Goal: Task Accomplishment & Management: Complete application form

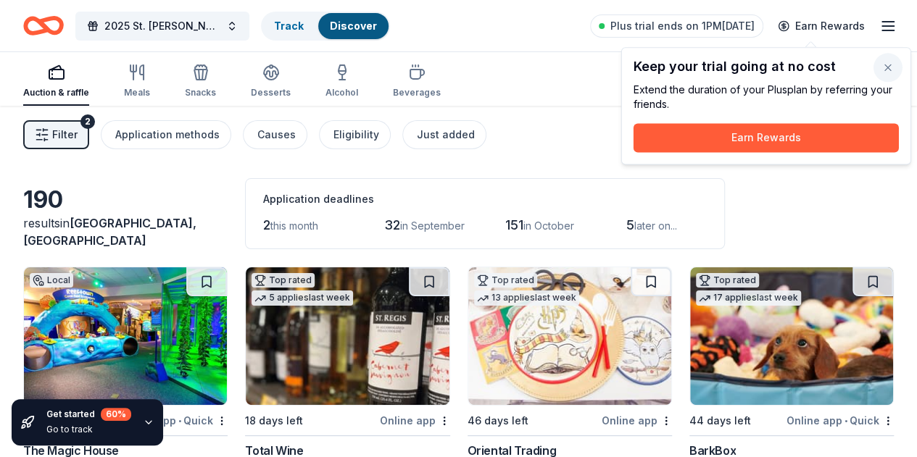
click at [882, 63] on button "button" at bounding box center [888, 67] width 29 height 29
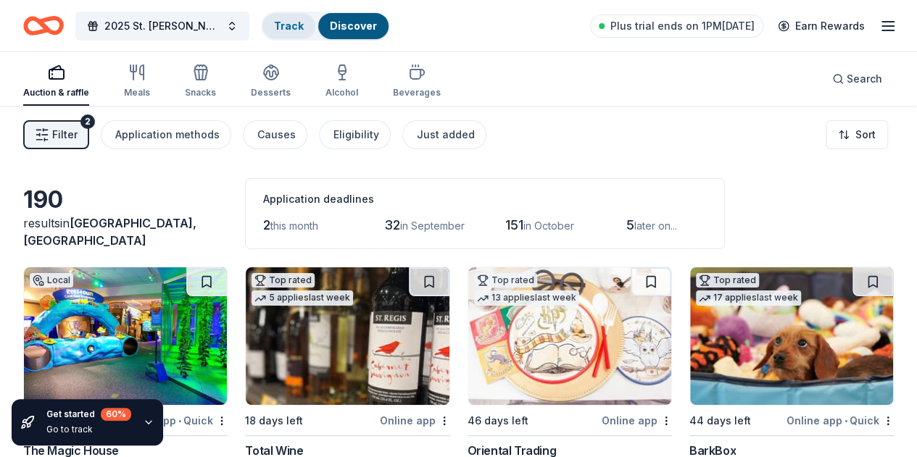
click at [304, 25] on link "Track" at bounding box center [289, 26] width 30 height 12
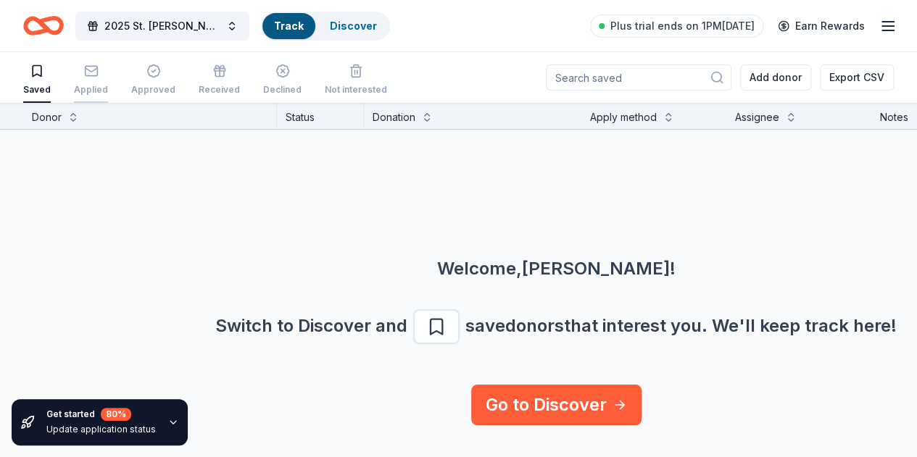
click at [96, 86] on div "Applied" at bounding box center [91, 90] width 34 height 12
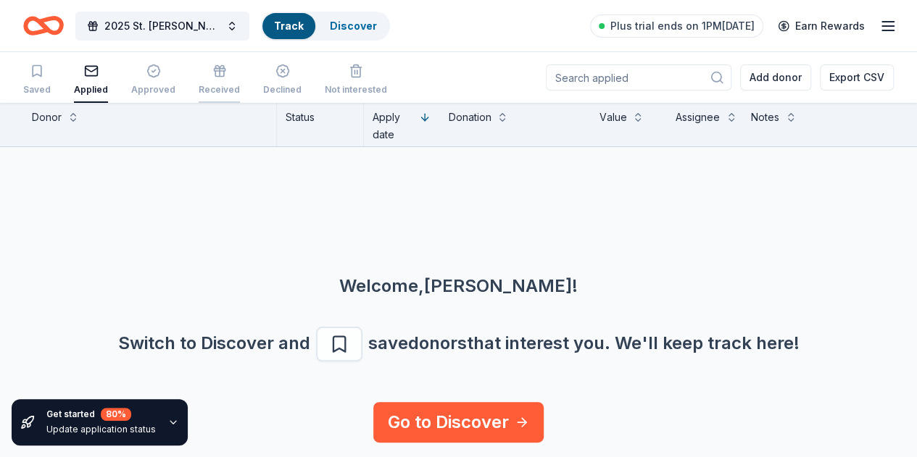
click at [235, 90] on div "Received" at bounding box center [219, 90] width 41 height 12
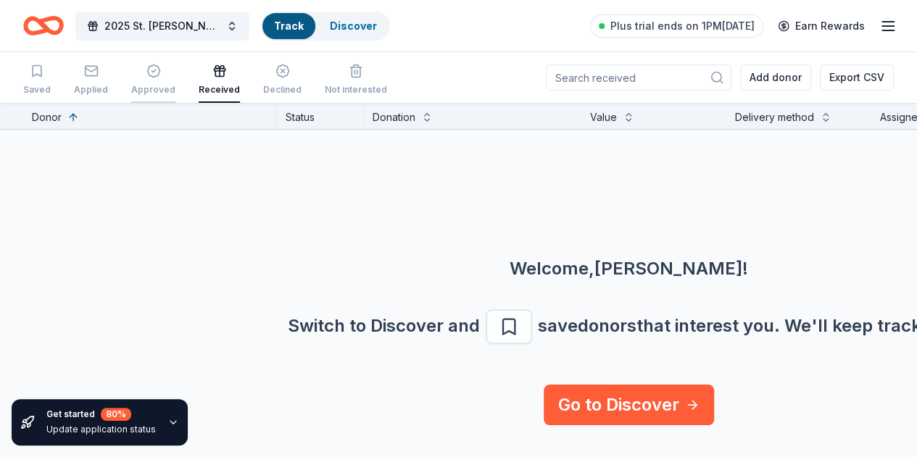
click at [156, 77] on icon "button" at bounding box center [153, 71] width 14 height 14
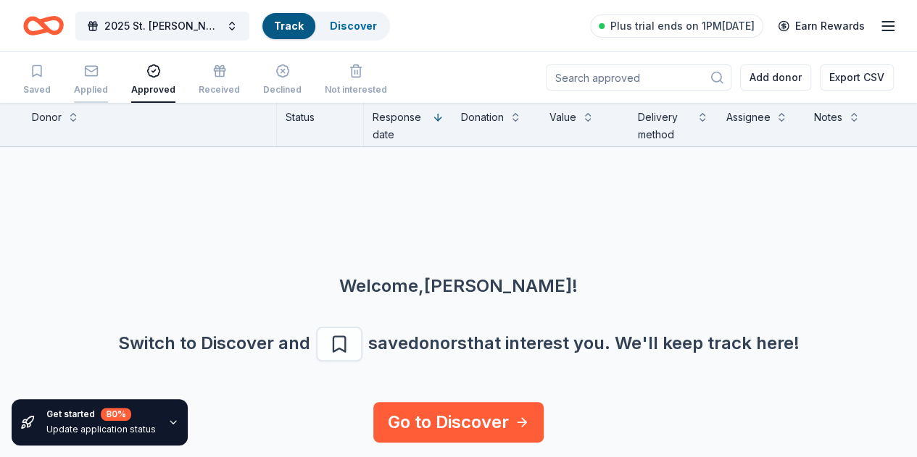
click at [99, 78] on icon "button" at bounding box center [91, 71] width 14 height 14
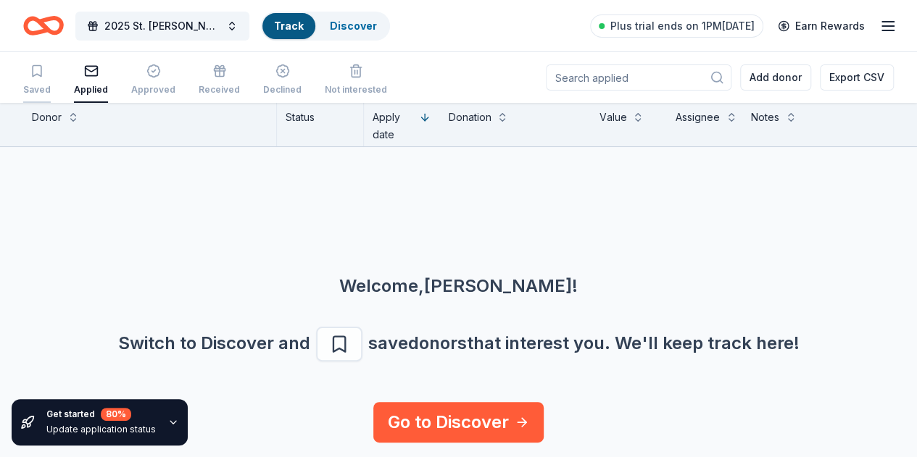
click at [41, 84] on div "Saved" at bounding box center [37, 90] width 28 height 12
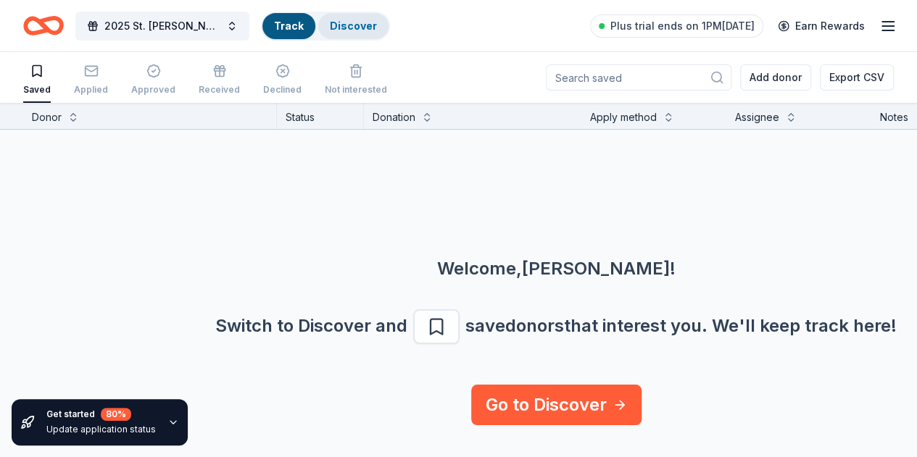
click at [360, 33] on div "Discover" at bounding box center [353, 26] width 70 height 26
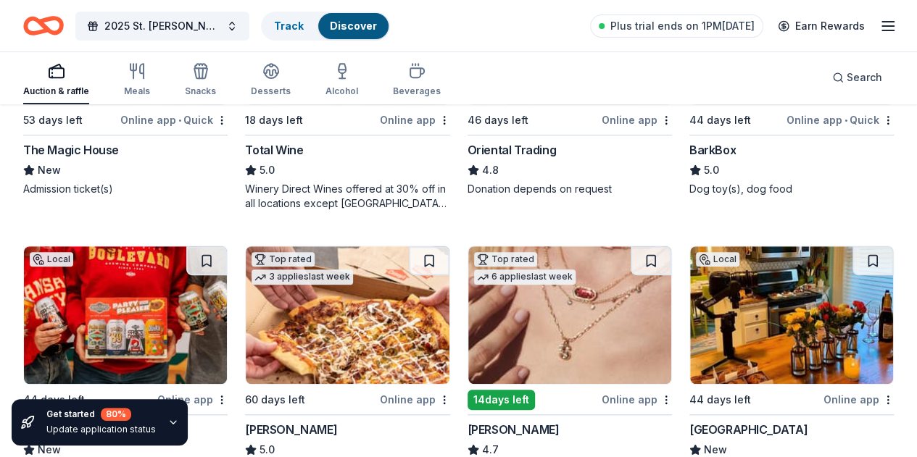
scroll to position [362, 0]
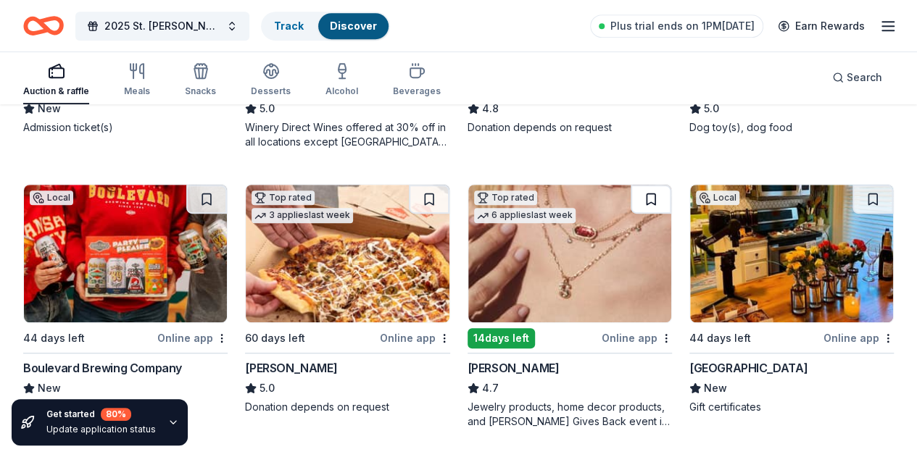
click at [631, 199] on button at bounding box center [651, 199] width 41 height 29
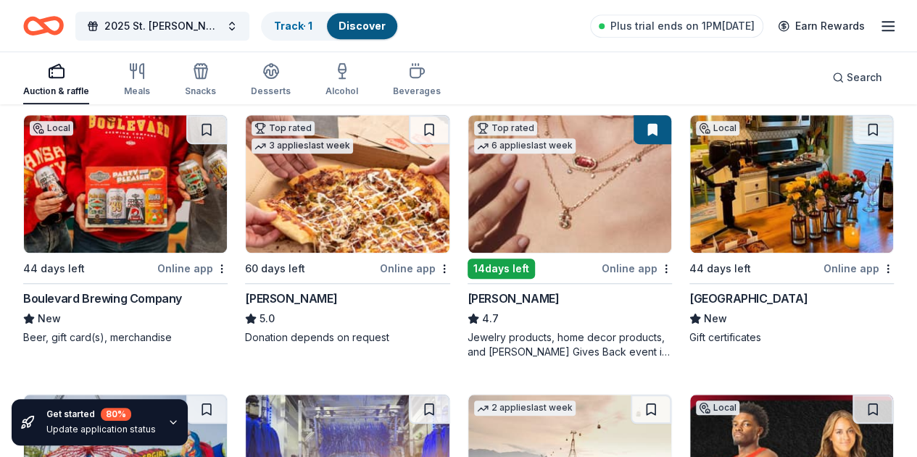
scroll to position [435, 0]
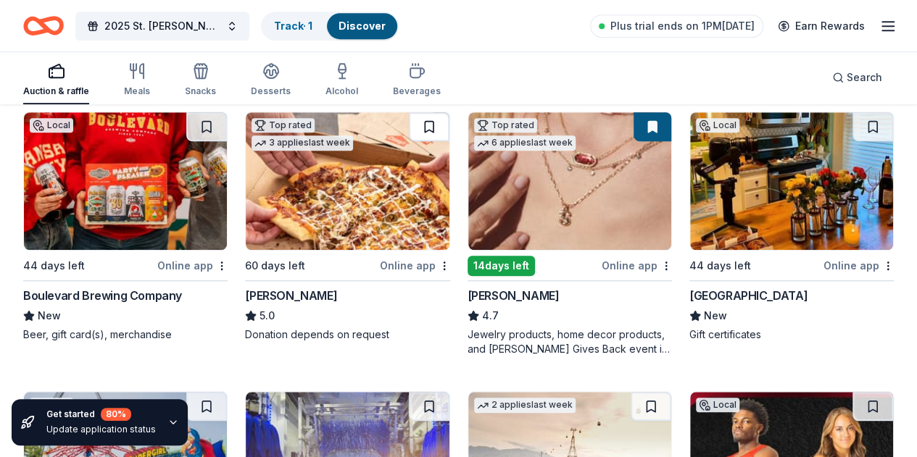
click at [409, 122] on button at bounding box center [429, 126] width 41 height 29
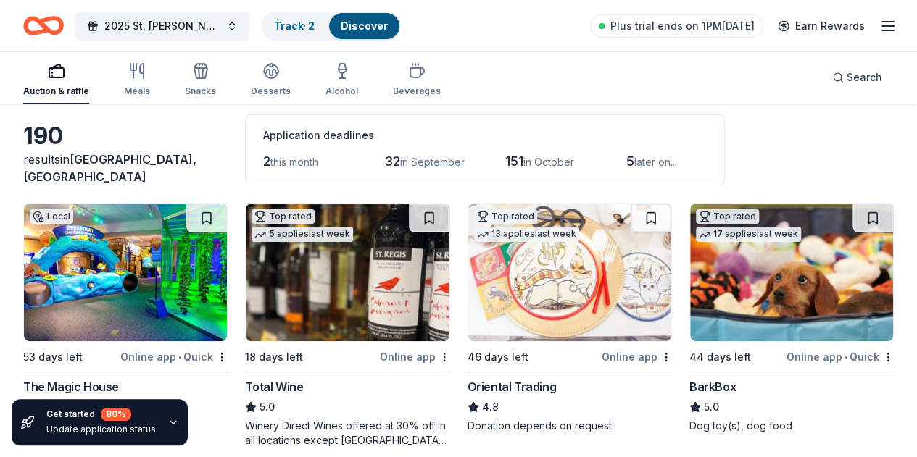
scroll to position [145, 0]
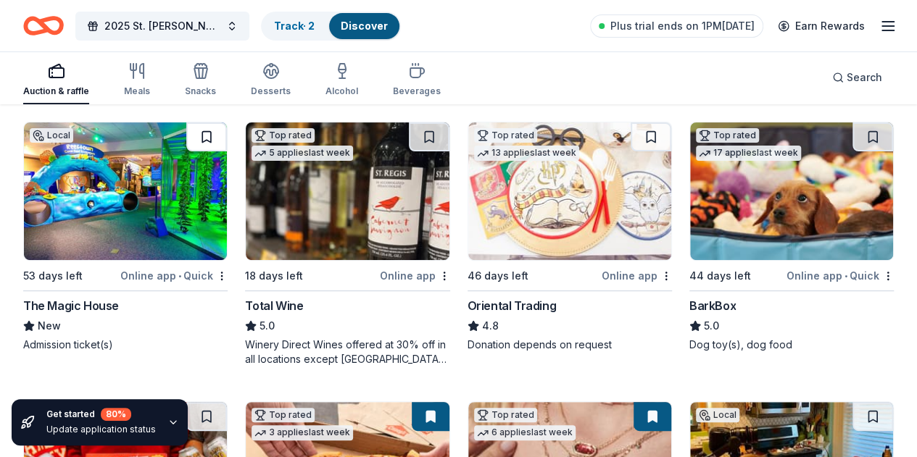
click at [186, 141] on button at bounding box center [206, 137] width 41 height 29
click at [409, 132] on button at bounding box center [429, 137] width 41 height 29
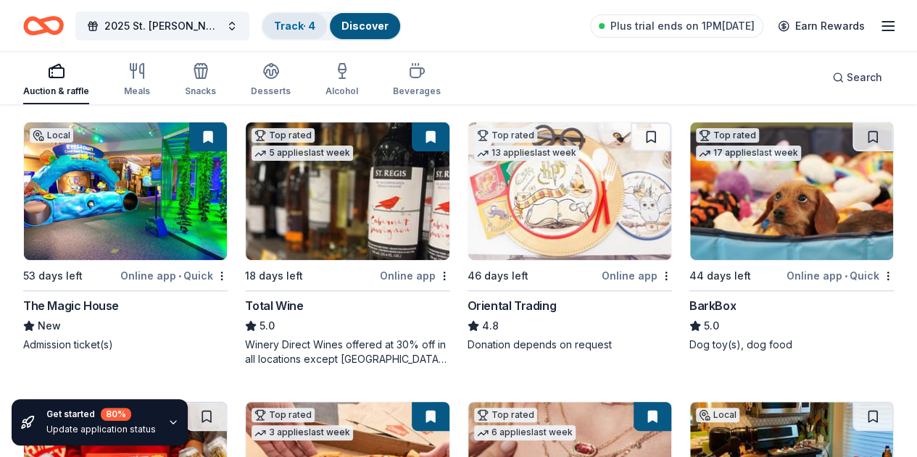
click at [291, 28] on link "Track · 4" at bounding box center [294, 26] width 41 height 12
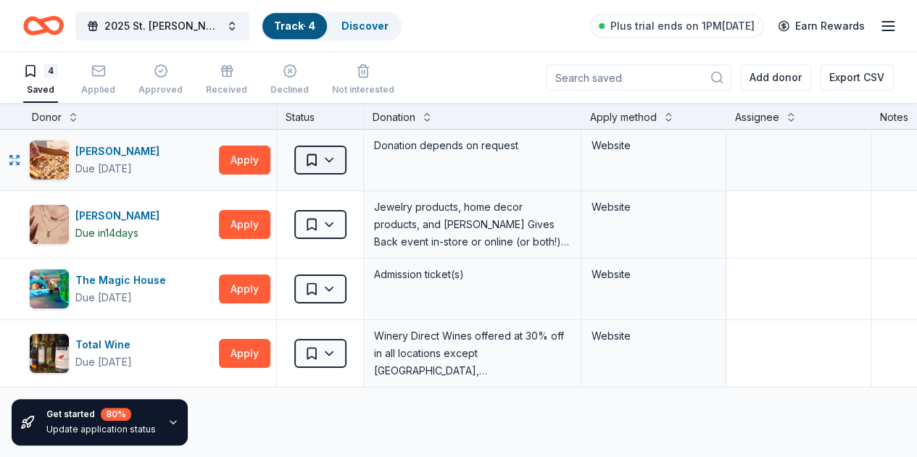
click at [338, 156] on html "2025 St. Agnes Dinner Auction Track · 4 Discover Plus trial ends on 1PM, 8/27 E…" at bounding box center [458, 228] width 917 height 457
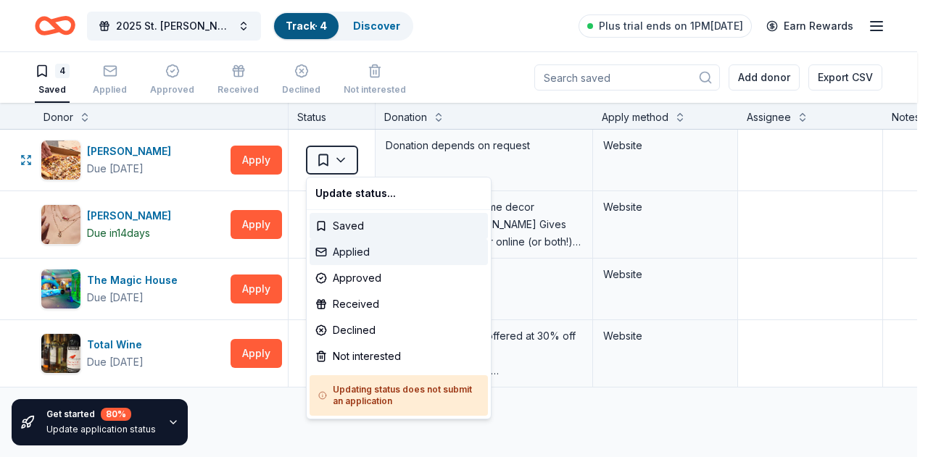
click at [342, 253] on div "Applied" at bounding box center [399, 252] width 178 height 26
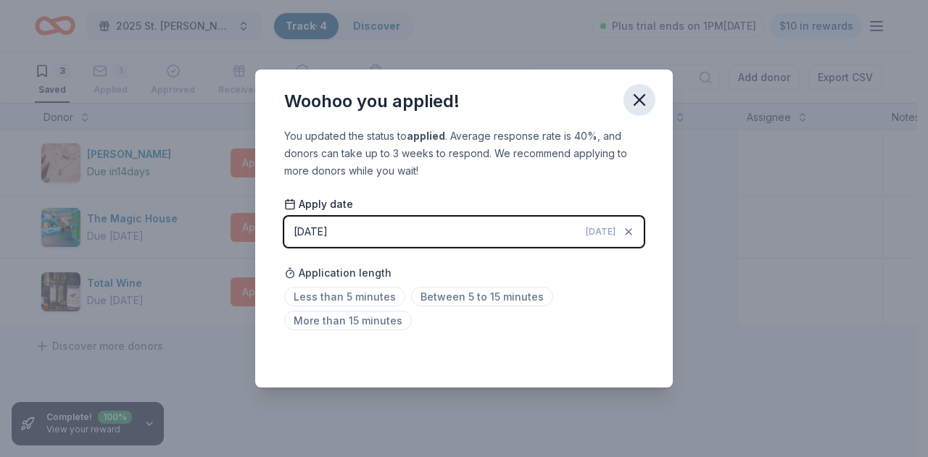
click at [645, 95] on icon "button" at bounding box center [639, 100] width 20 height 20
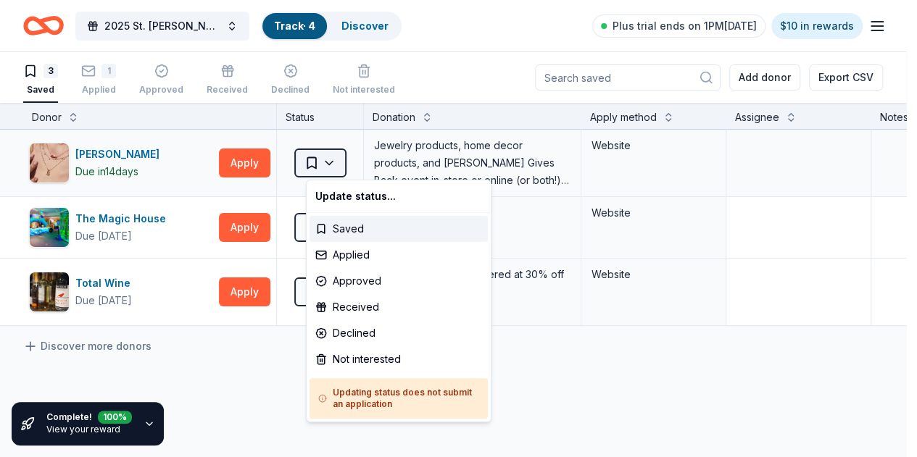
click at [351, 170] on html "2025 St. Agnes Dinner Auction Track · 4 Discover Plus trial ends on 1PM, 8/27 $…" at bounding box center [458, 228] width 917 height 457
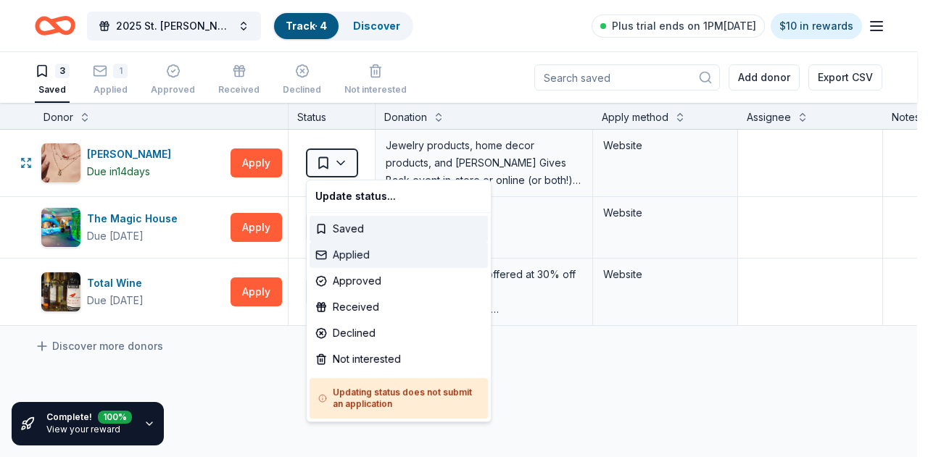
click at [347, 253] on div "Applied" at bounding box center [399, 255] width 178 height 26
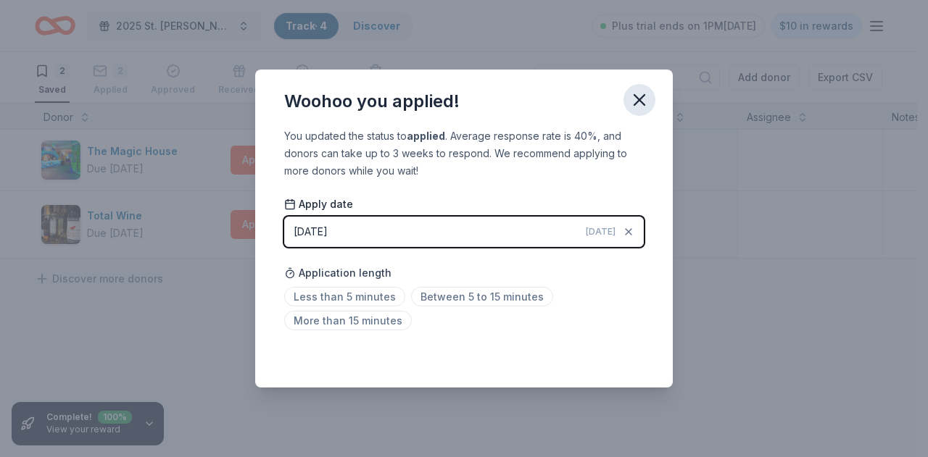
click at [648, 101] on icon "button" at bounding box center [639, 100] width 20 height 20
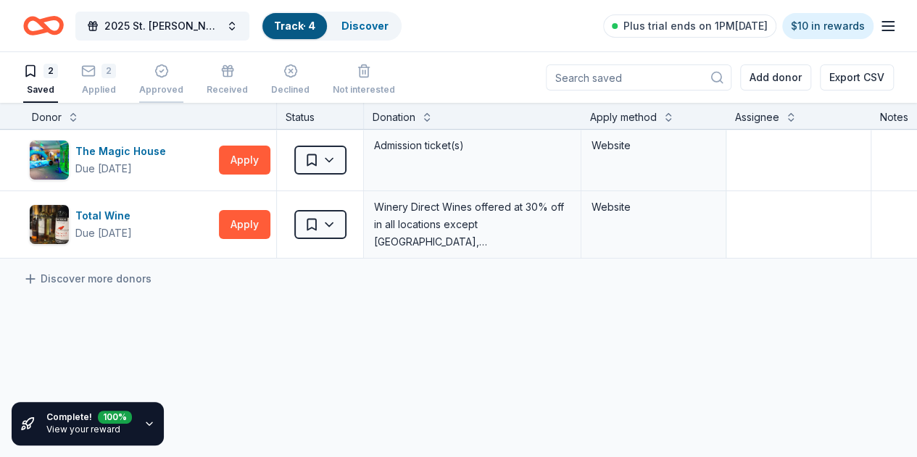
click at [169, 78] on div "Approved" at bounding box center [161, 80] width 44 height 32
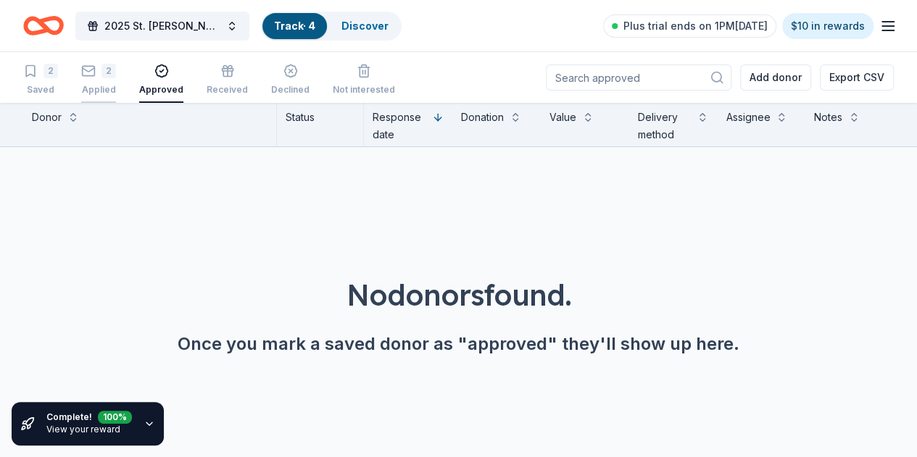
click at [116, 70] on div "2" at bounding box center [108, 63] width 14 height 14
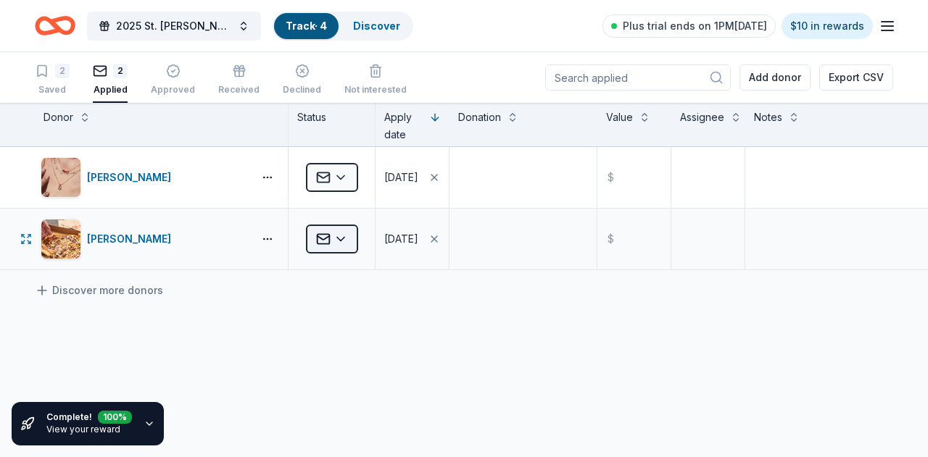
click at [345, 241] on html "2025 St. Agnes Dinner Auction Track · 4 Discover Plus trial ends on 1PM, 8/27 $…" at bounding box center [464, 228] width 928 height 457
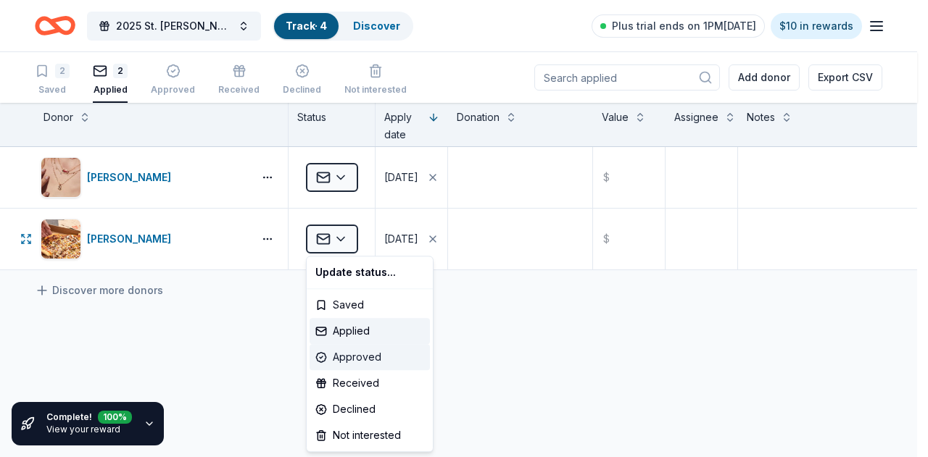
click at [357, 363] on div "Approved" at bounding box center [370, 357] width 120 height 26
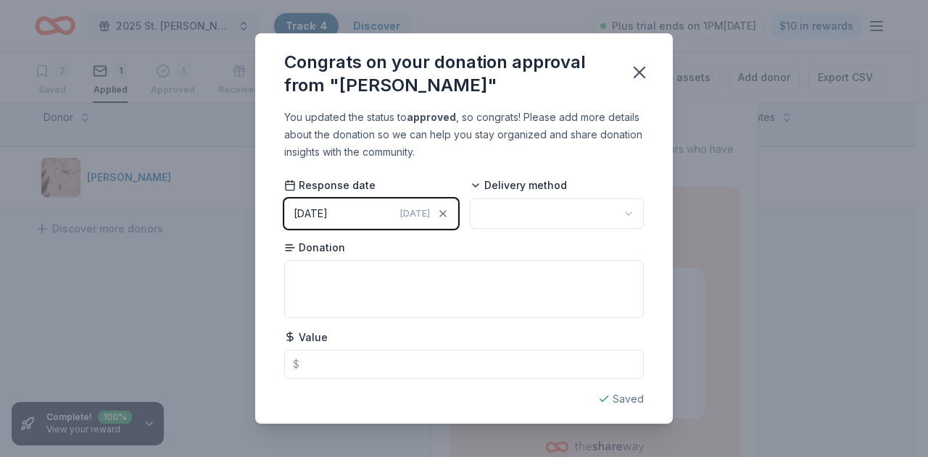
click at [511, 210] on html "2025 St. Agnes Dinner Auction Track · 4 Discover Plus trial ends on 1PM, 8/27 $…" at bounding box center [464, 228] width 928 height 457
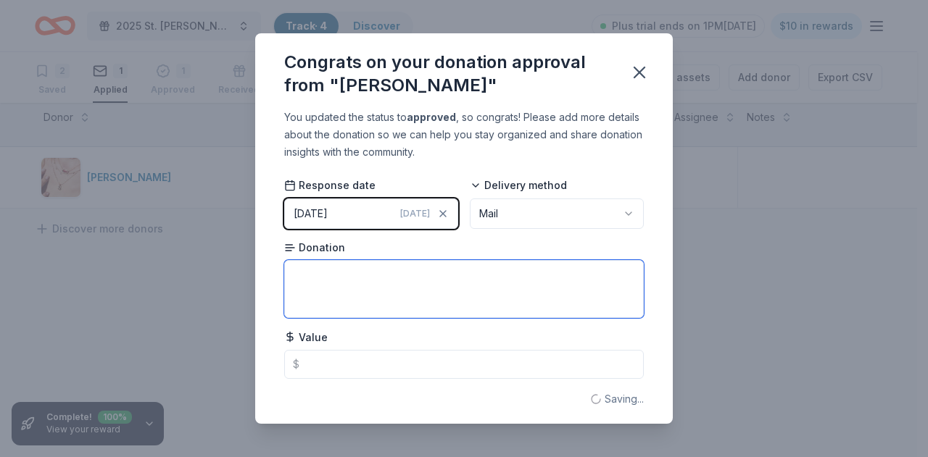
click at [402, 286] on textarea at bounding box center [464, 289] width 360 height 58
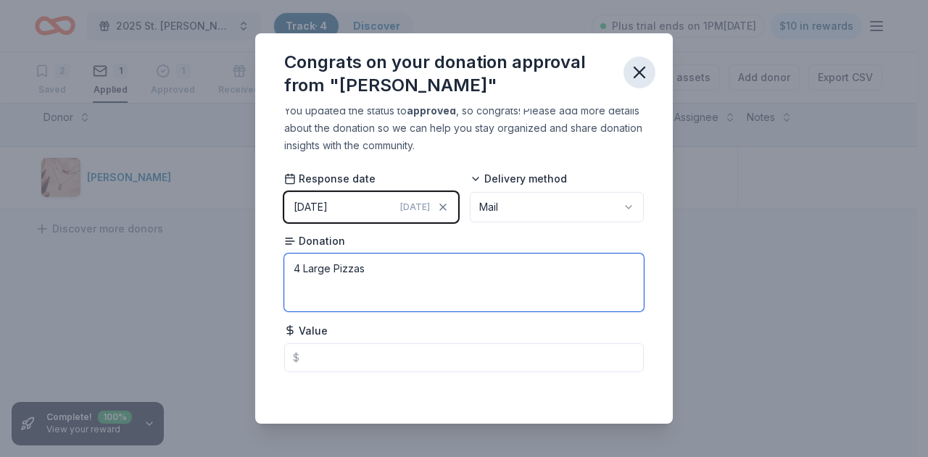
type textarea "4 Large Pizzas"
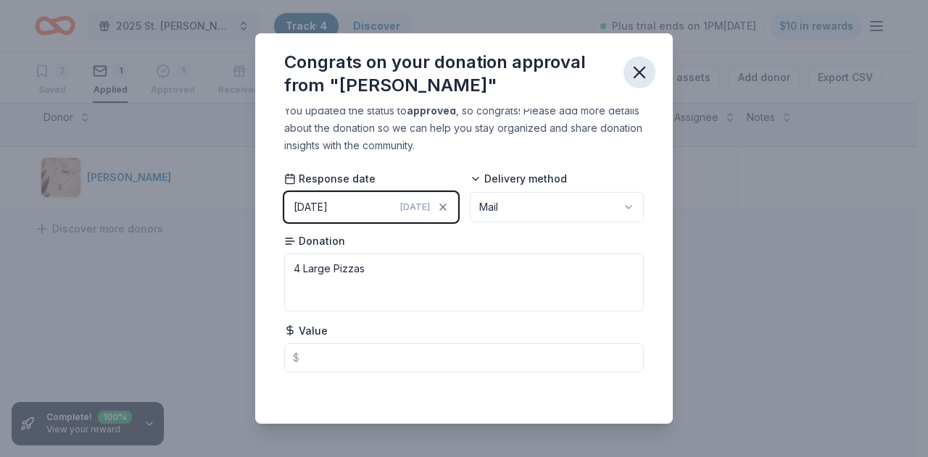
click at [640, 67] on icon "button" at bounding box center [639, 72] width 20 height 20
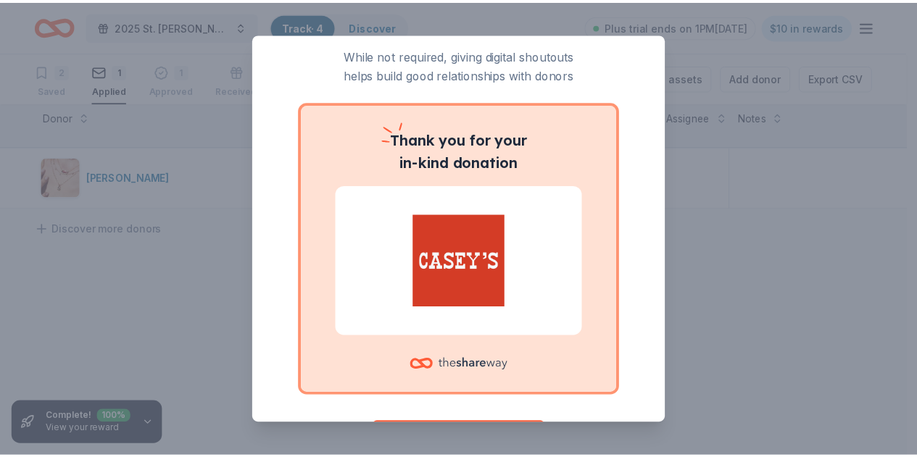
scroll to position [0, 0]
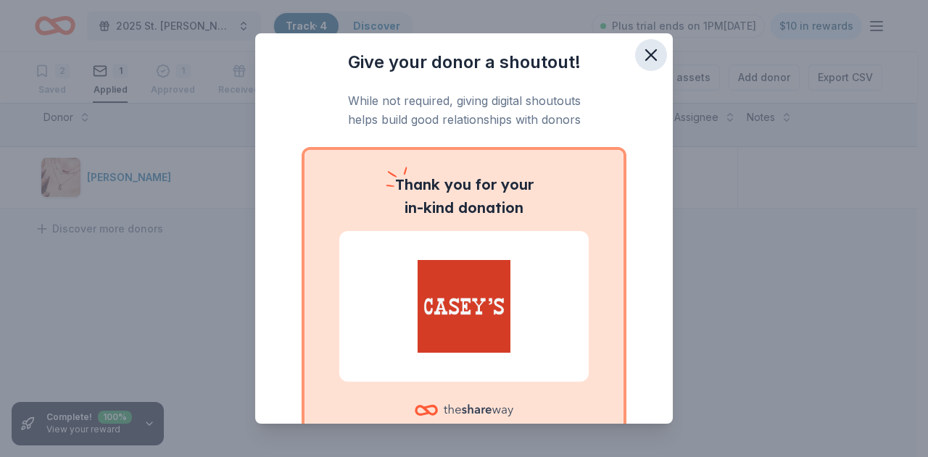
click at [642, 61] on icon "button" at bounding box center [651, 55] width 20 height 20
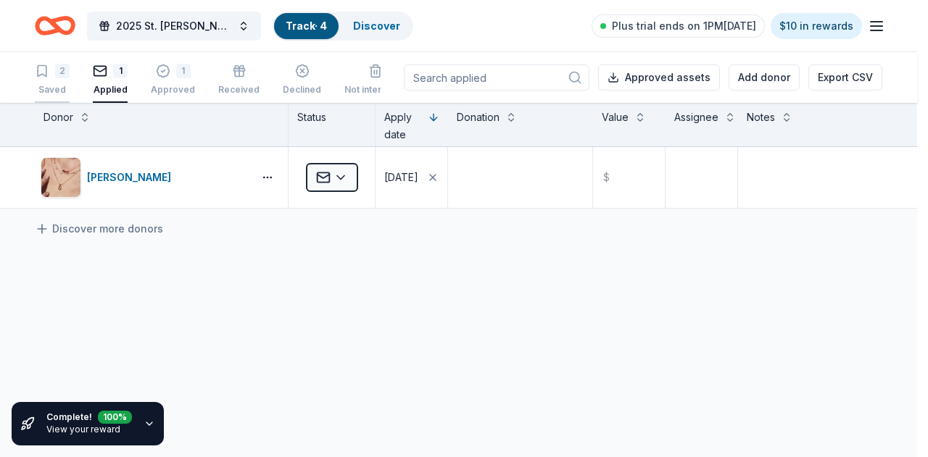
click at [50, 80] on div "Spread the love and tell a friend! Know a friend also soliciting donations? Sha…" at bounding box center [464, 228] width 928 height 457
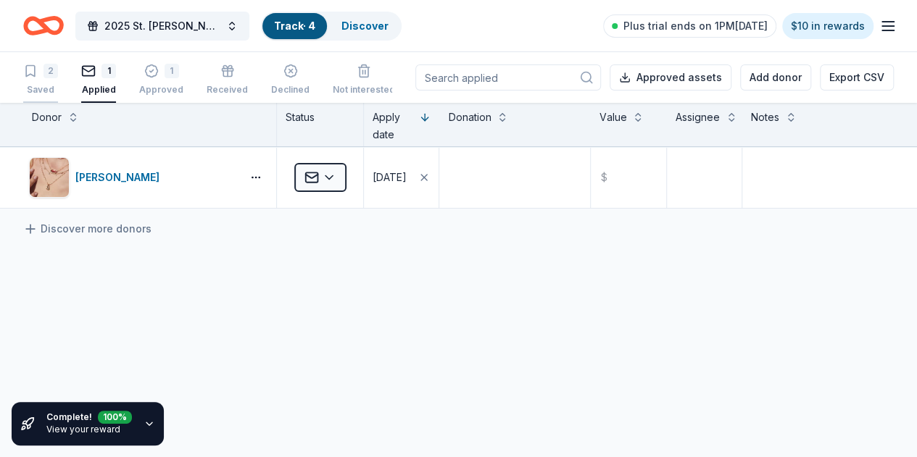
click at [47, 89] on div "Saved" at bounding box center [40, 90] width 35 height 12
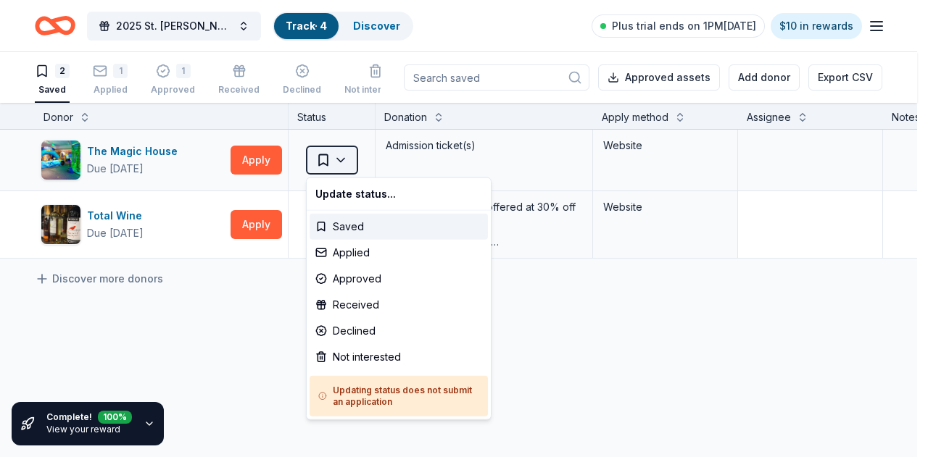
click at [348, 160] on html "2025 St. Agnes Dinner Auction Track · 4 Discover Plus trial ends on 1PM, 8/27 $…" at bounding box center [464, 228] width 928 height 457
click at [344, 257] on div "Applied" at bounding box center [399, 253] width 178 height 26
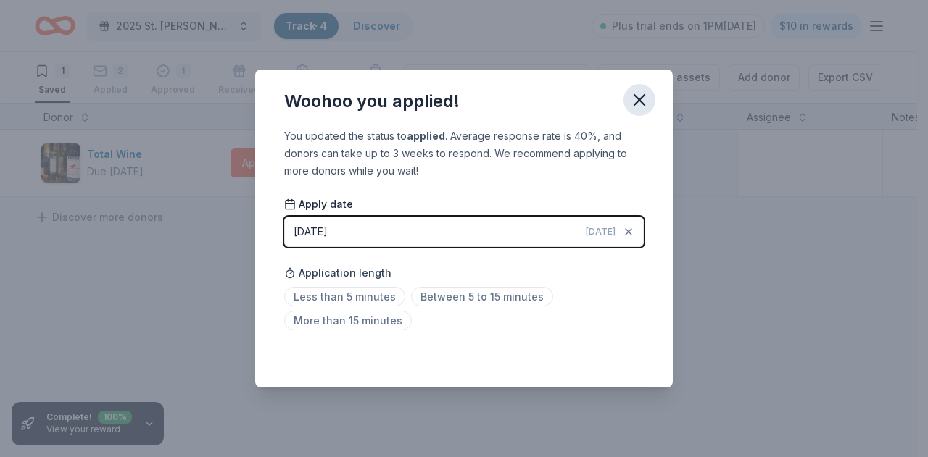
click at [642, 96] on icon "button" at bounding box center [639, 100] width 20 height 20
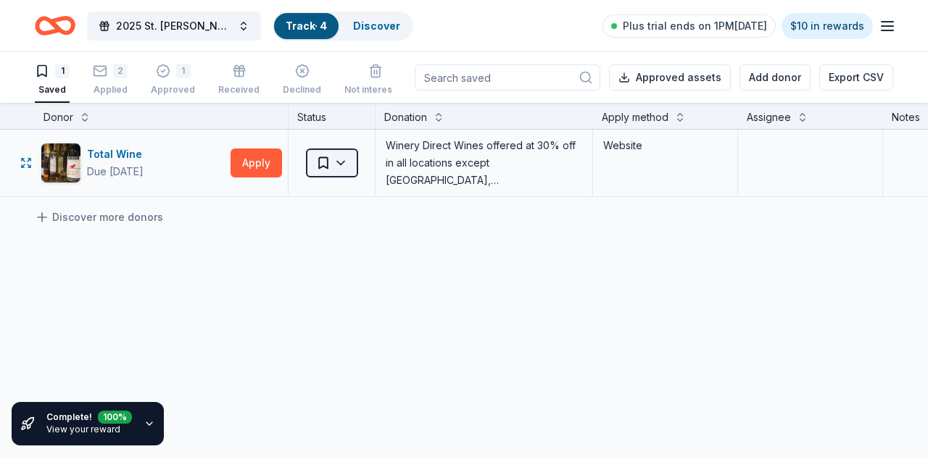
click at [343, 167] on html "2025 St. Agnes Dinner Auction Track · 4 Discover Plus trial ends on 1PM, 8/27 $…" at bounding box center [464, 228] width 928 height 457
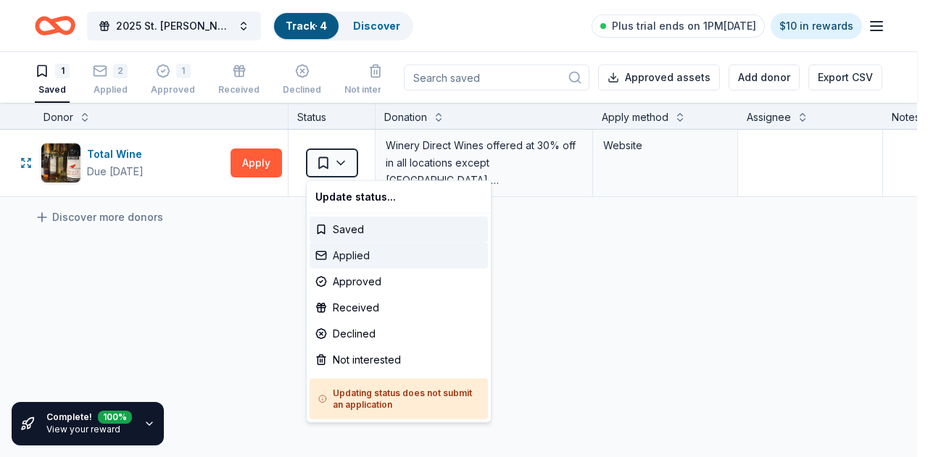
click at [385, 254] on div "Applied" at bounding box center [399, 256] width 178 height 26
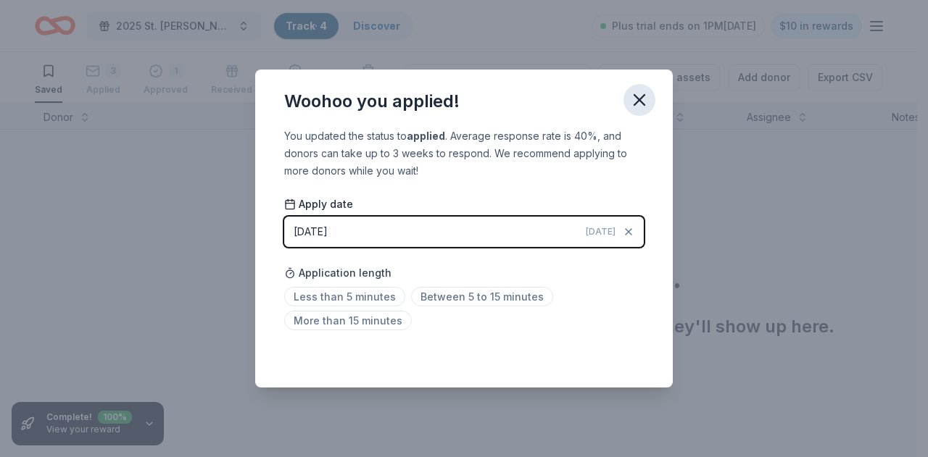
click at [638, 101] on icon "button" at bounding box center [639, 100] width 10 height 10
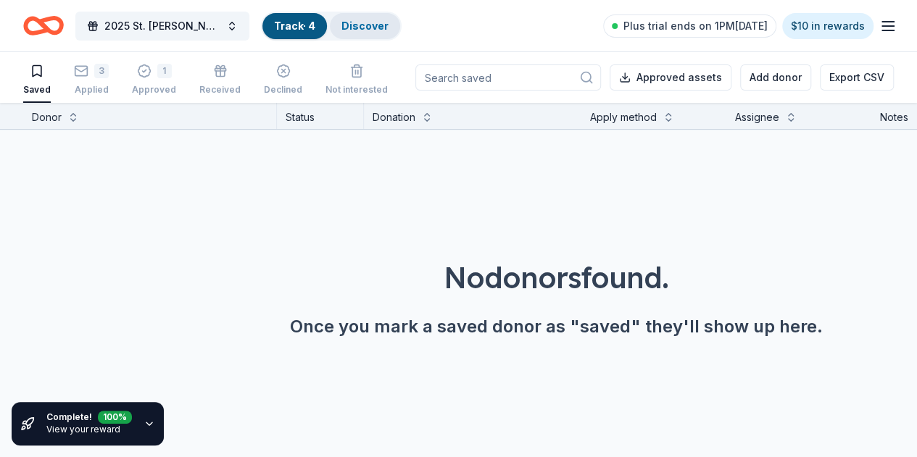
click at [381, 23] on link "Discover" at bounding box center [364, 26] width 47 height 12
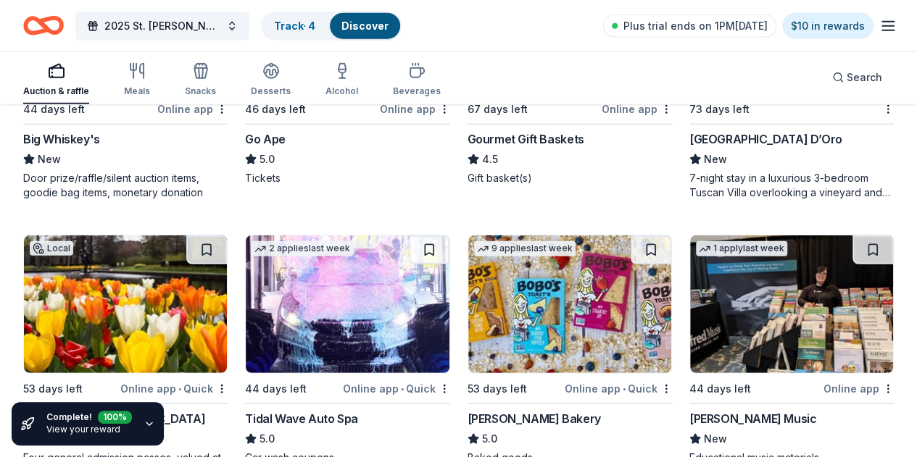
scroll to position [2075, 0]
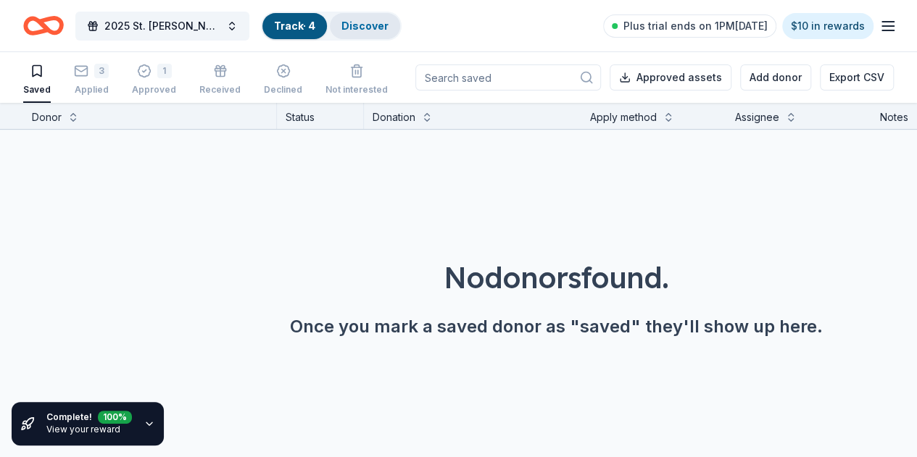
click at [389, 28] on link "Discover" at bounding box center [364, 26] width 47 height 12
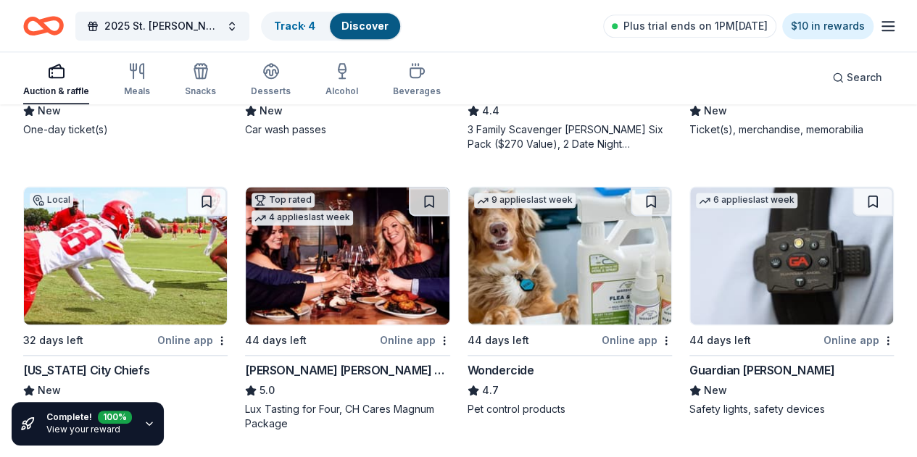
scroll to position [942, 0]
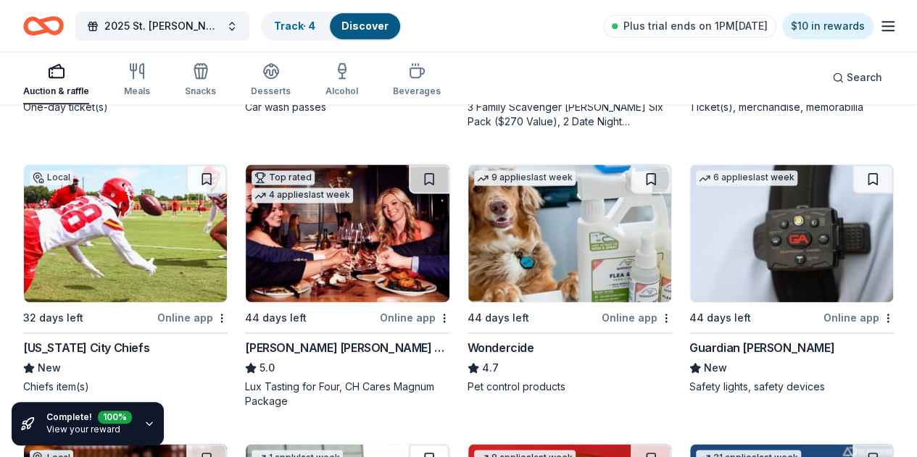
click at [449, 444] on button at bounding box center [429, 458] width 41 height 29
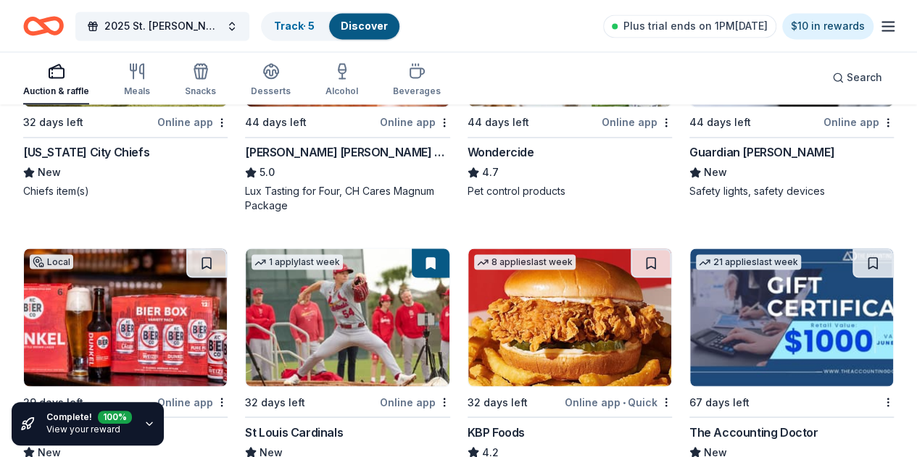
scroll to position [1232, 0]
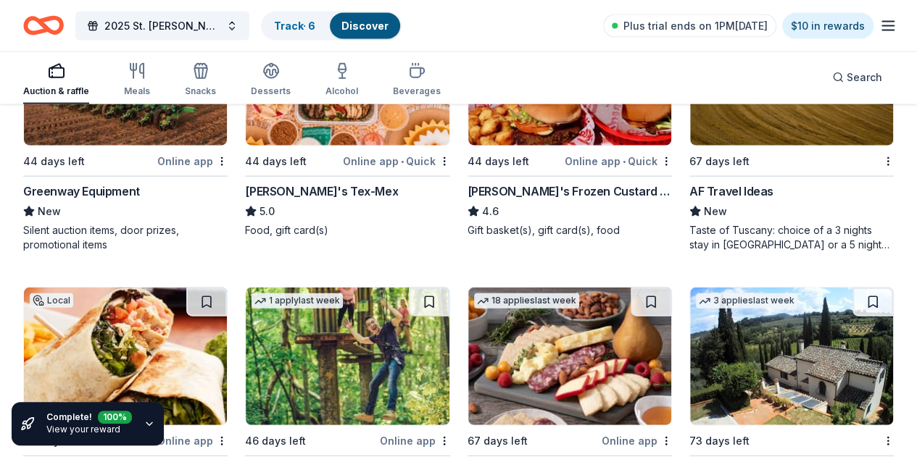
scroll to position [1740, 0]
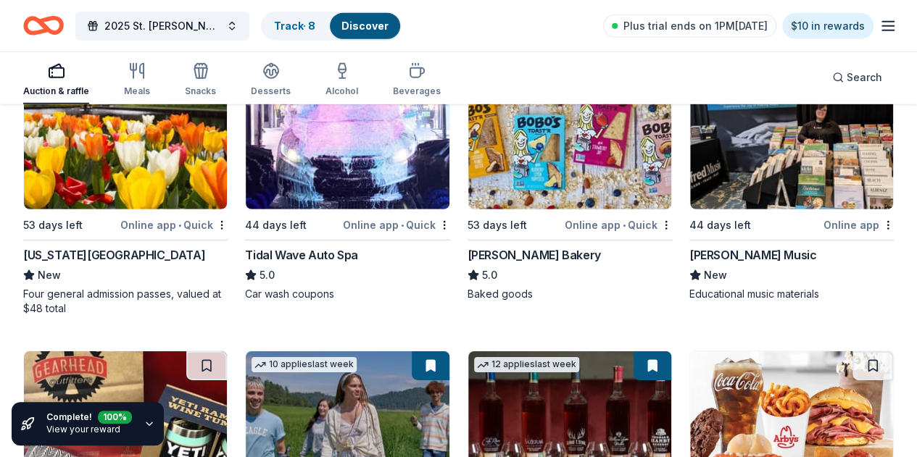
scroll to position [2175, 0]
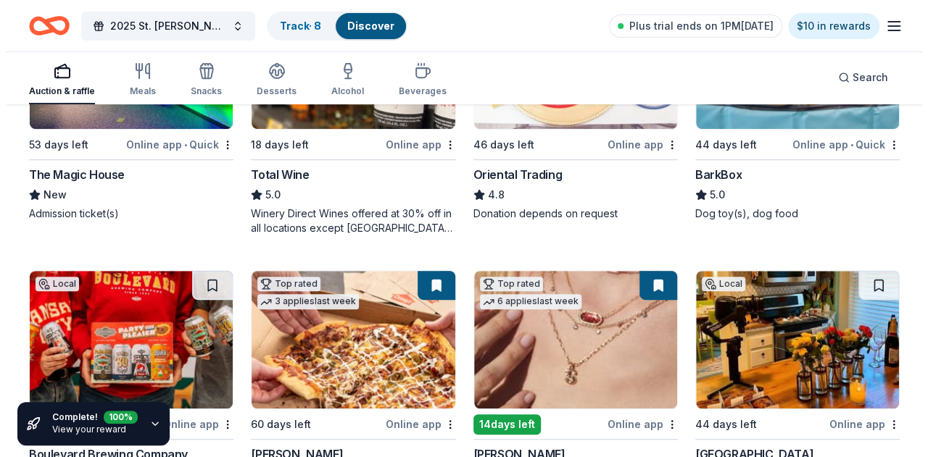
scroll to position [0, 0]
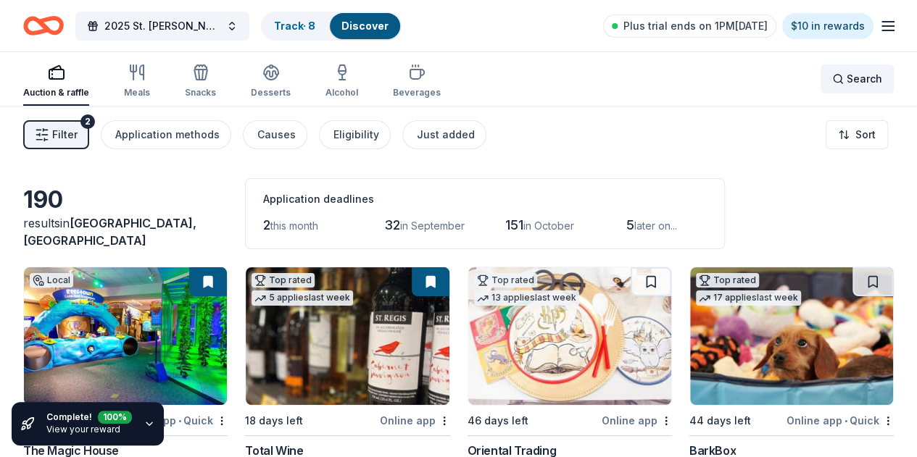
click at [847, 80] on span "Search" at bounding box center [865, 78] width 36 height 17
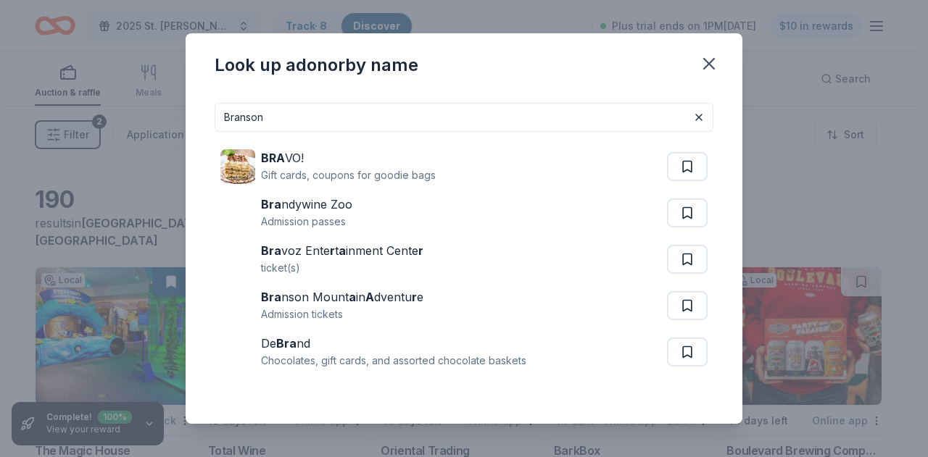
type input "Branson"
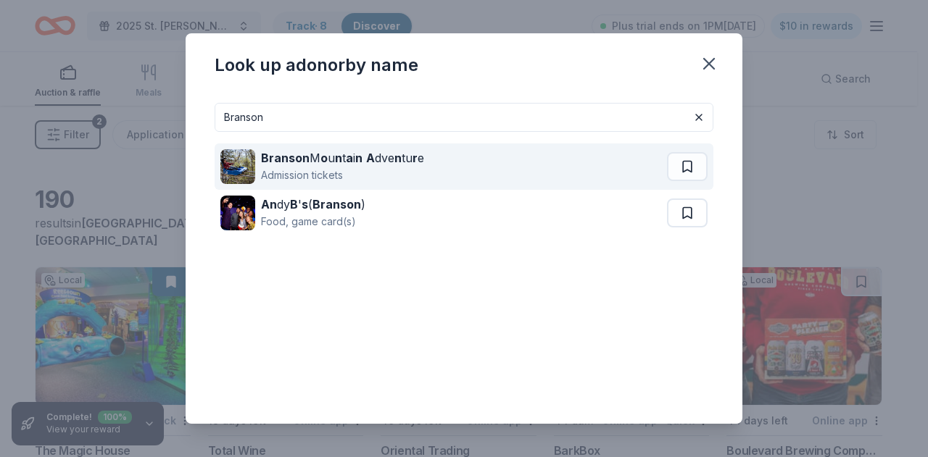
click at [317, 164] on div "Branson M o u n t a i n A dve n tu r e" at bounding box center [342, 157] width 163 height 17
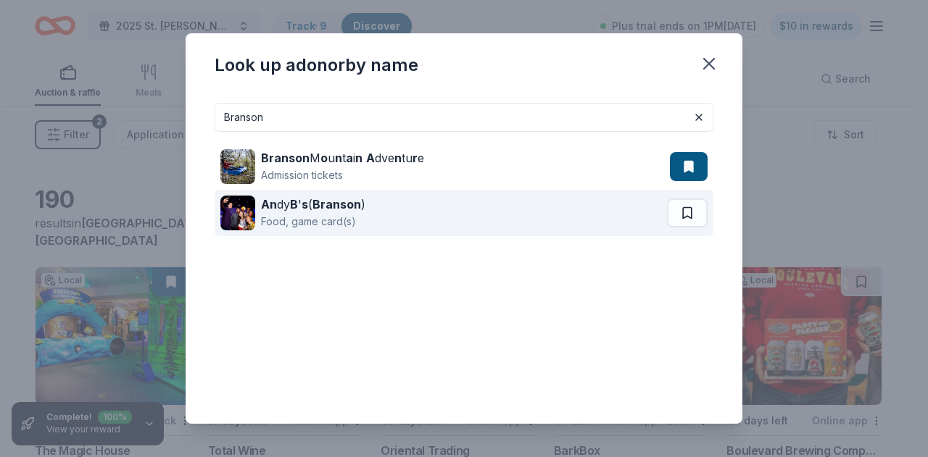
click at [329, 211] on div "An dy B ' s ( Branson )" at bounding box center [313, 204] width 104 height 17
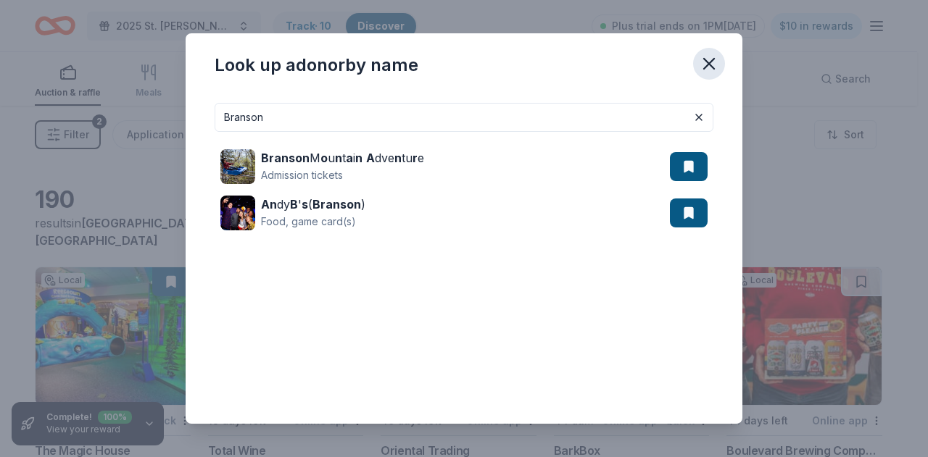
click at [716, 66] on icon "button" at bounding box center [709, 64] width 20 height 20
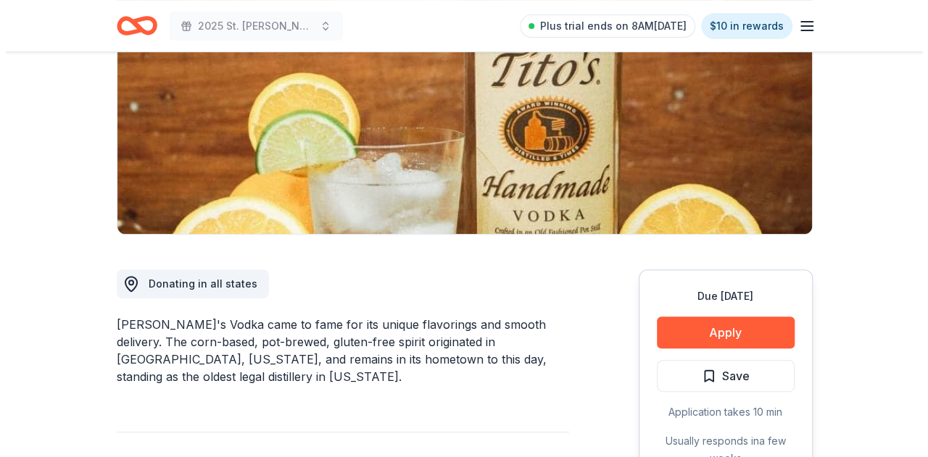
scroll to position [217, 0]
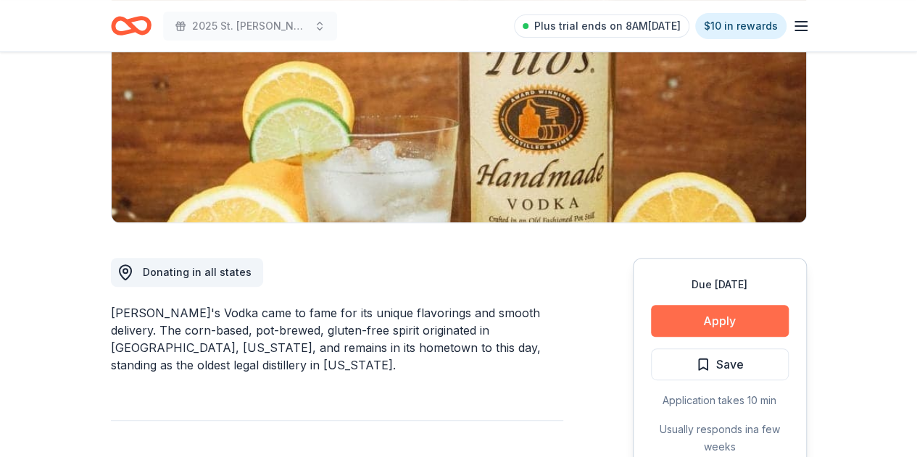
click at [749, 312] on button "Apply" at bounding box center [720, 321] width 138 height 32
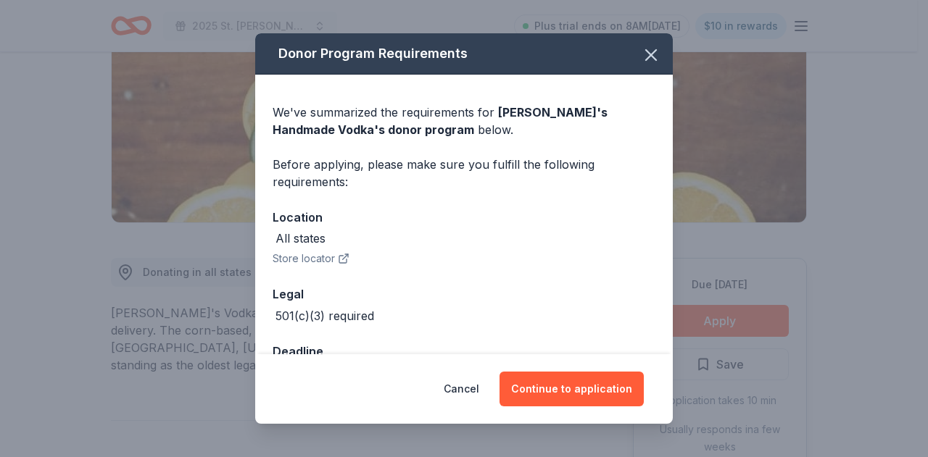
scroll to position [46, 0]
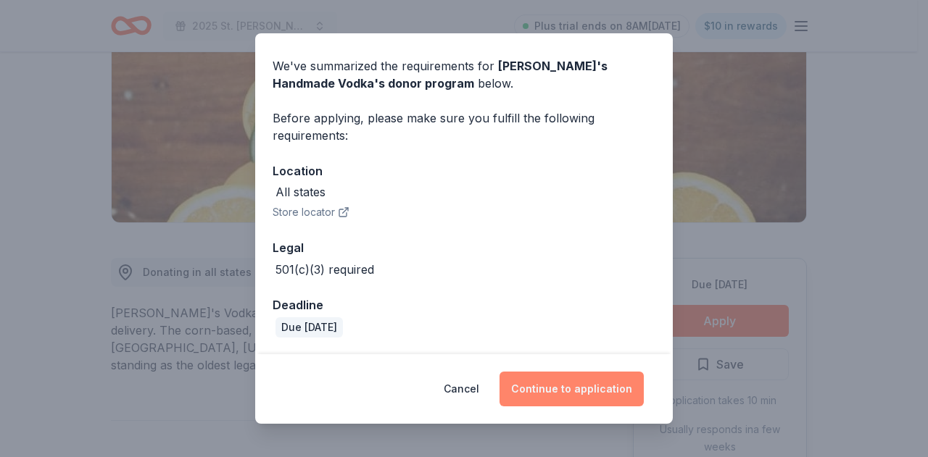
click at [583, 386] on button "Continue to application" at bounding box center [572, 389] width 144 height 35
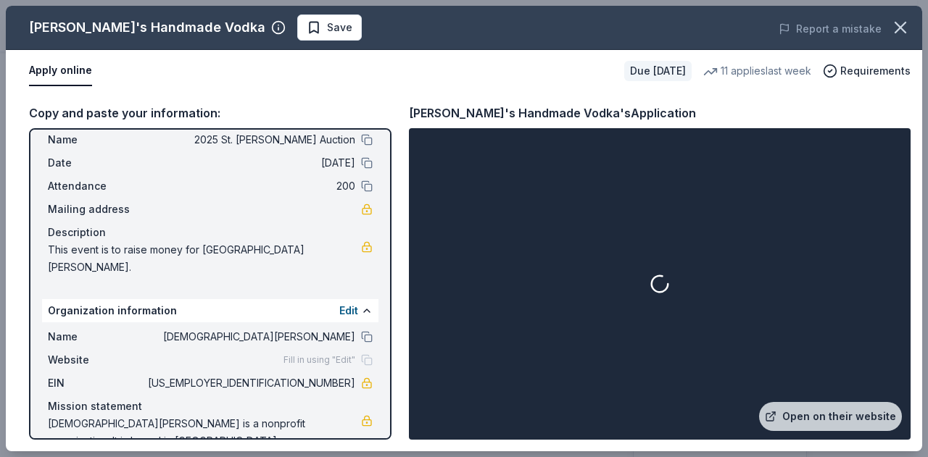
scroll to position [68, 0]
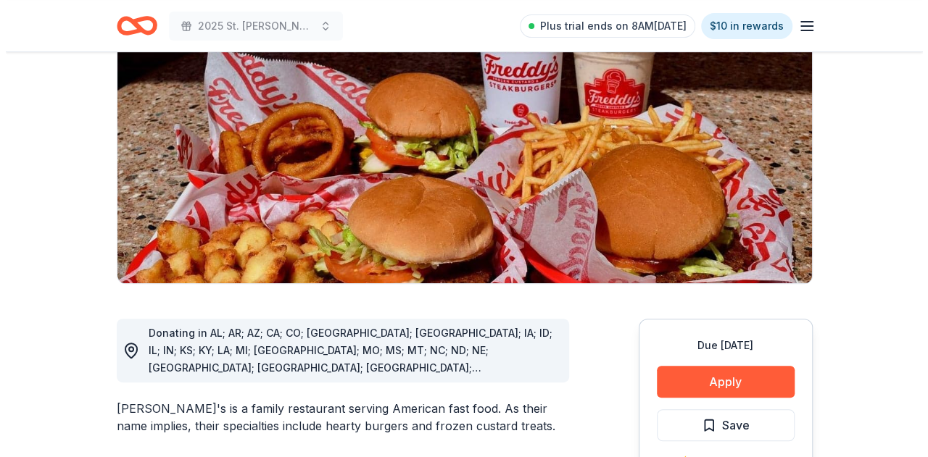
scroll to position [217, 0]
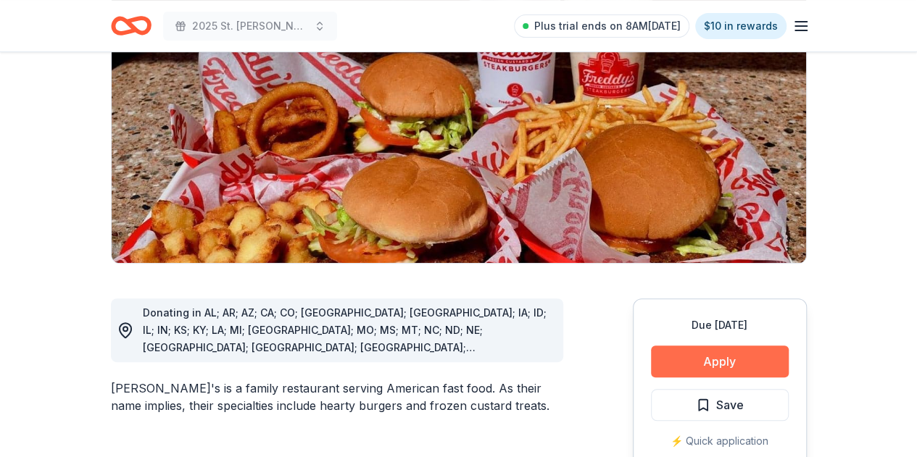
click at [701, 346] on button "Apply" at bounding box center [720, 362] width 138 height 32
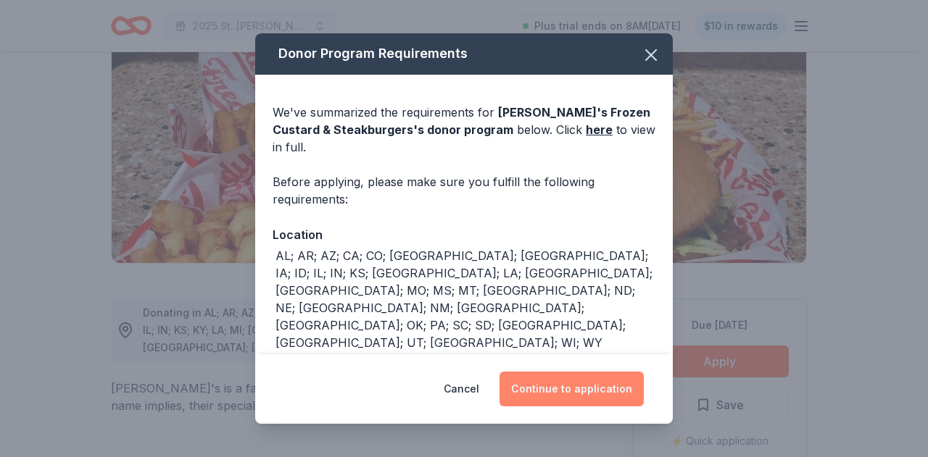
click at [629, 378] on button "Continue to application" at bounding box center [572, 389] width 144 height 35
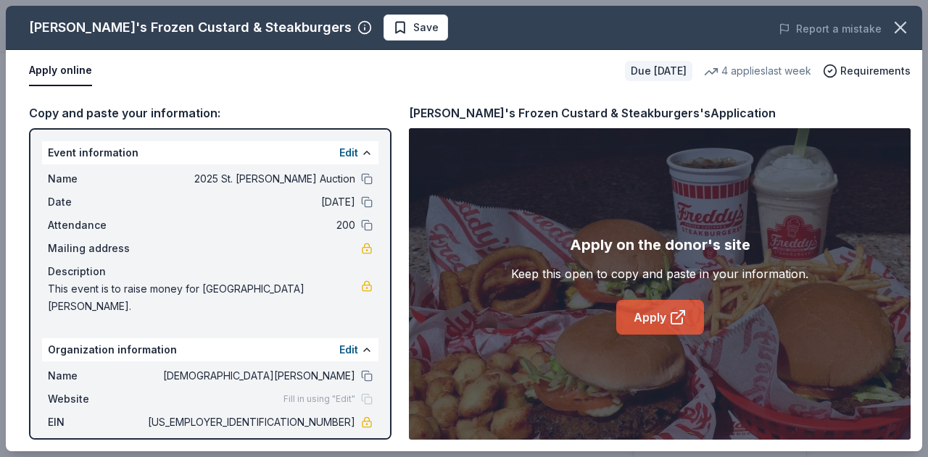
click at [652, 325] on link "Apply" at bounding box center [660, 317] width 88 height 35
click at [393, 28] on span "Save" at bounding box center [416, 27] width 46 height 17
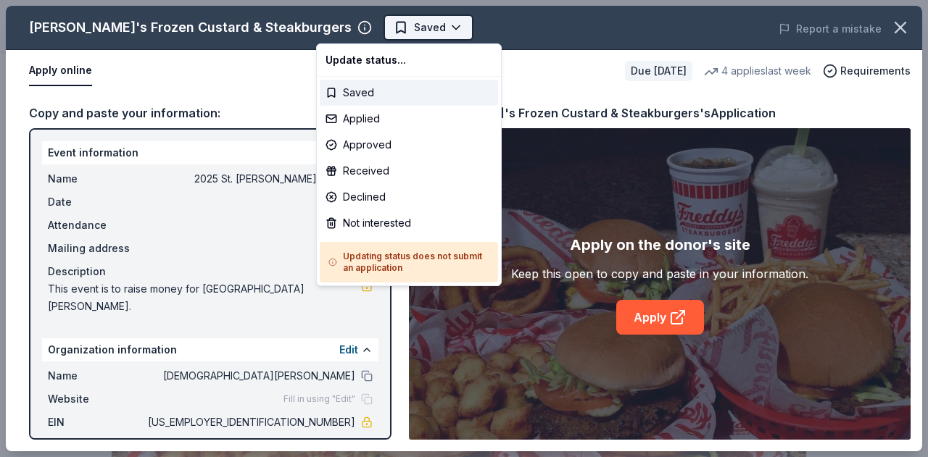
click at [387, 27] on html "2025 St. Agnes Dinner Auction Saved Apply Due in 44 days Share Freddy's Frozen …" at bounding box center [464, 228] width 928 height 457
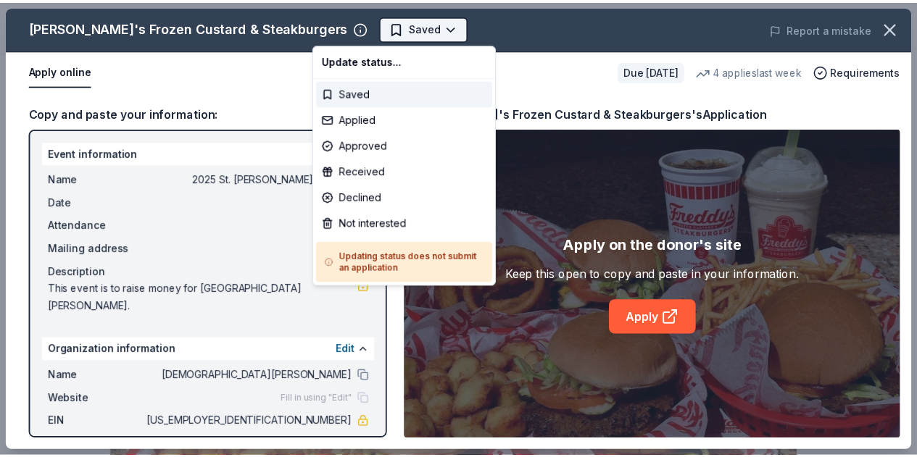
scroll to position [0, 0]
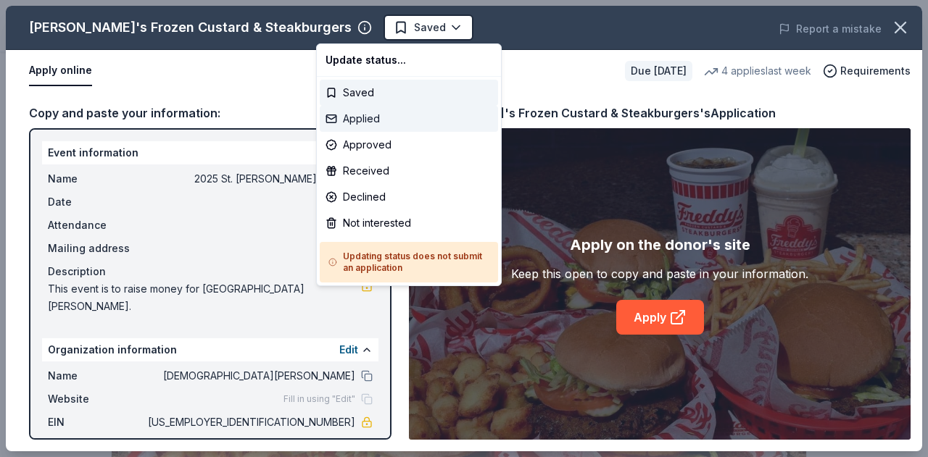
click at [362, 123] on div "Applied" at bounding box center [409, 119] width 178 height 26
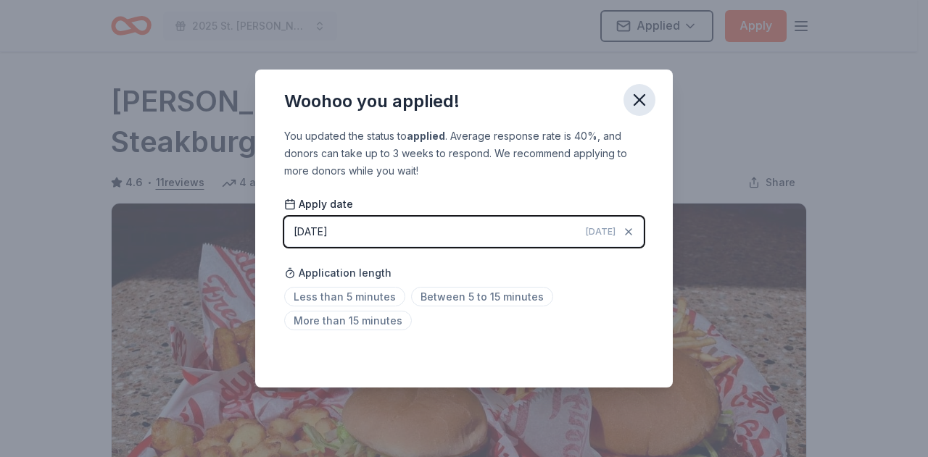
click at [644, 99] on icon "button" at bounding box center [639, 100] width 20 height 20
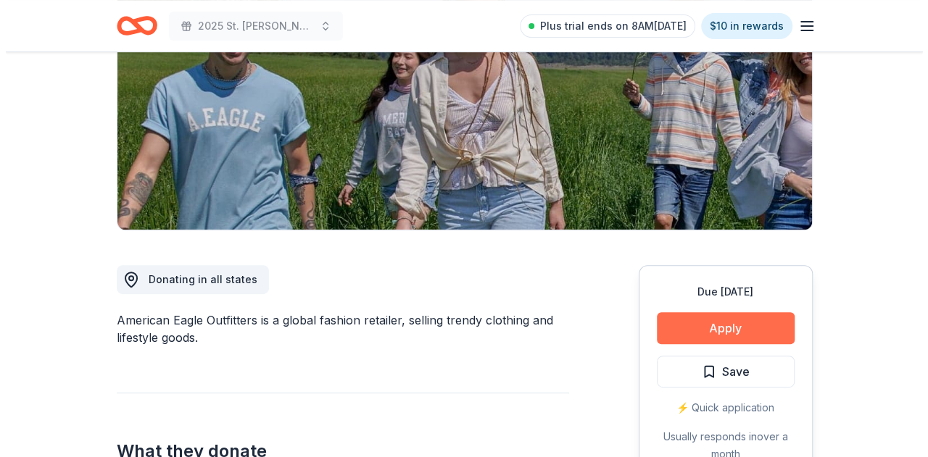
scroll to position [217, 0]
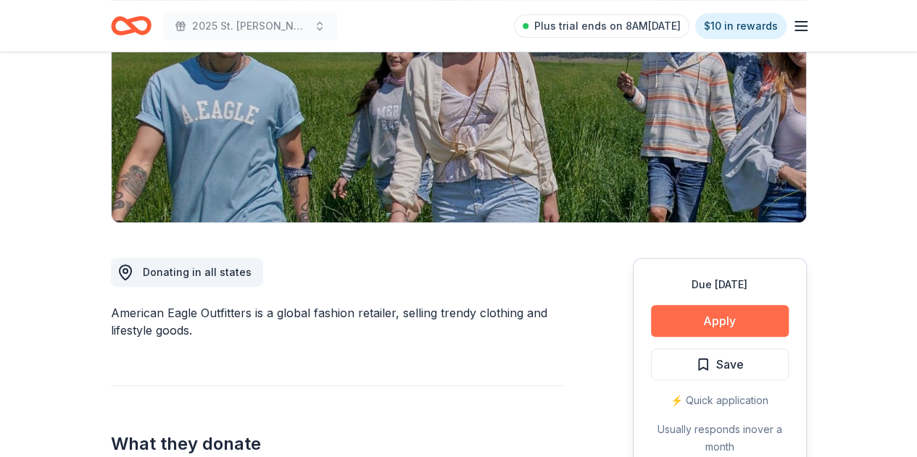
click at [741, 324] on button "Apply" at bounding box center [720, 321] width 138 height 32
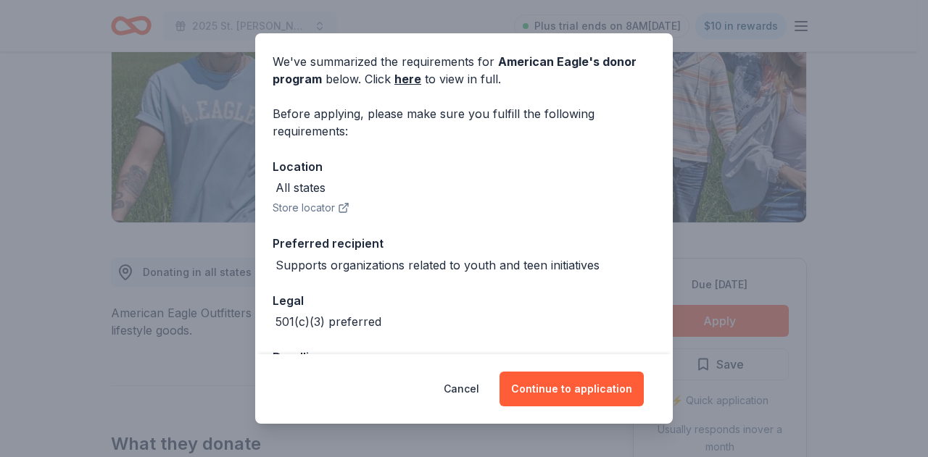
scroll to position [103, 0]
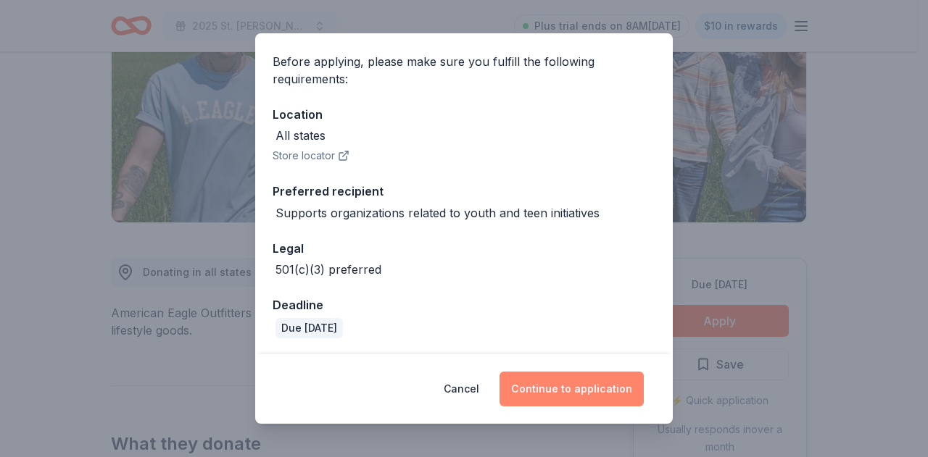
click at [570, 391] on button "Continue to application" at bounding box center [572, 389] width 144 height 35
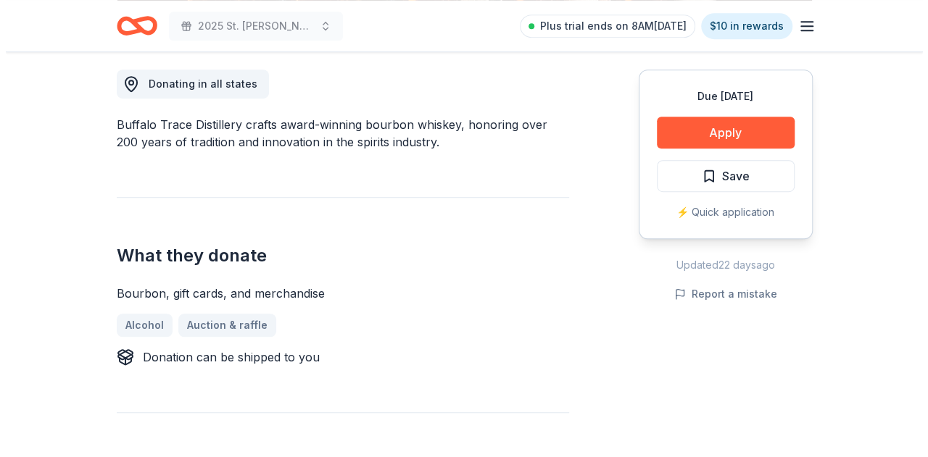
scroll to position [435, 0]
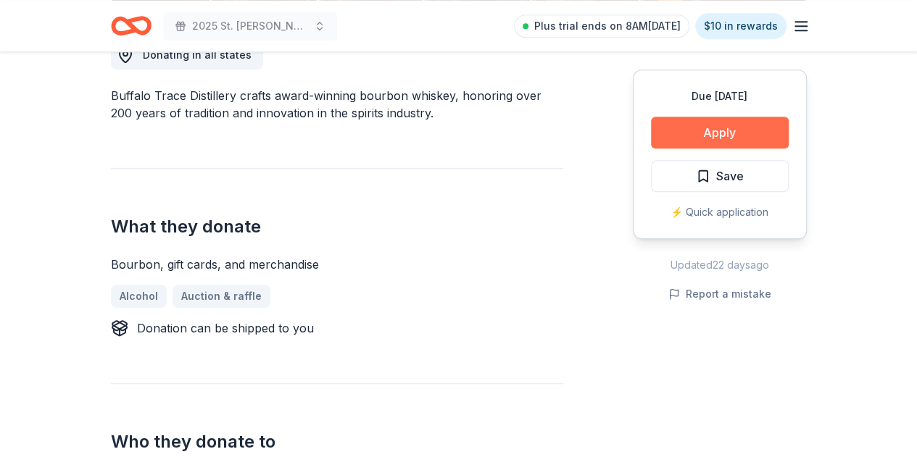
click at [753, 141] on button "Apply" at bounding box center [720, 133] width 138 height 32
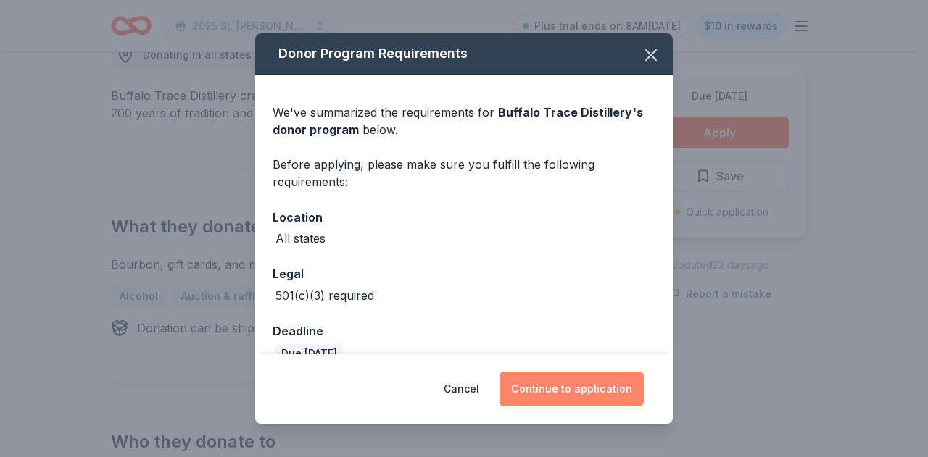
click at [603, 391] on button "Continue to application" at bounding box center [572, 389] width 144 height 35
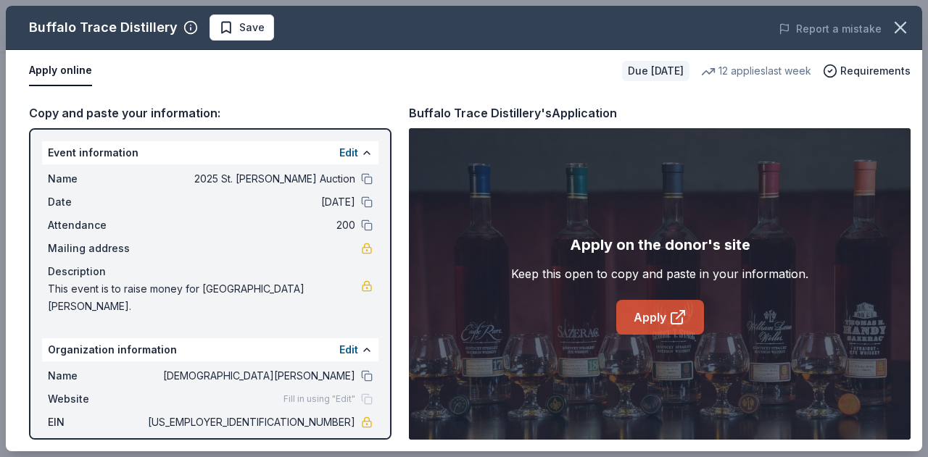
click at [663, 327] on link "Apply" at bounding box center [660, 317] width 88 height 35
click at [239, 30] on span "Save" at bounding box center [251, 27] width 25 height 17
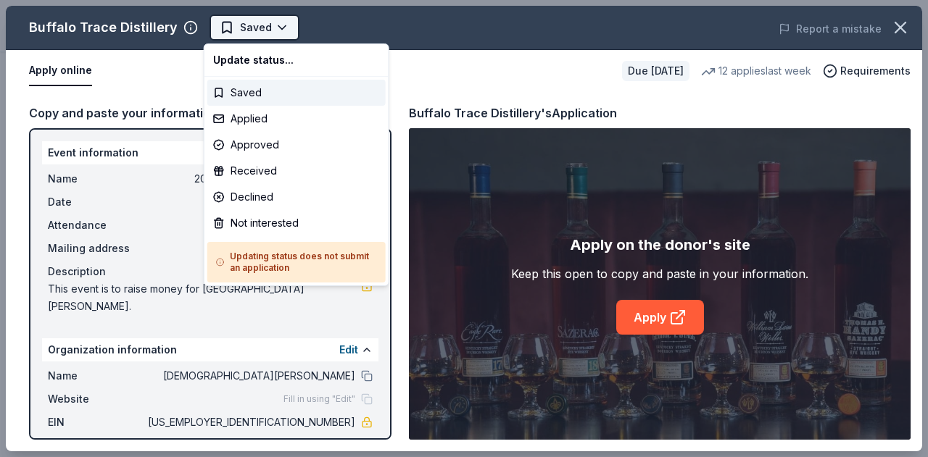
click at [276, 30] on body "2025 St. Agnes Dinner Auction Saved Apply Due in 44 days Share Buffalo Trace Di…" at bounding box center [458, 228] width 917 height 457
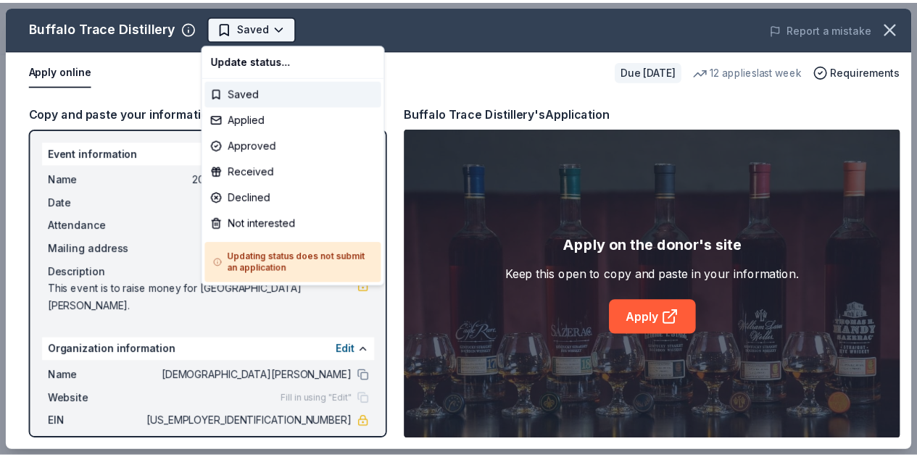
scroll to position [0, 0]
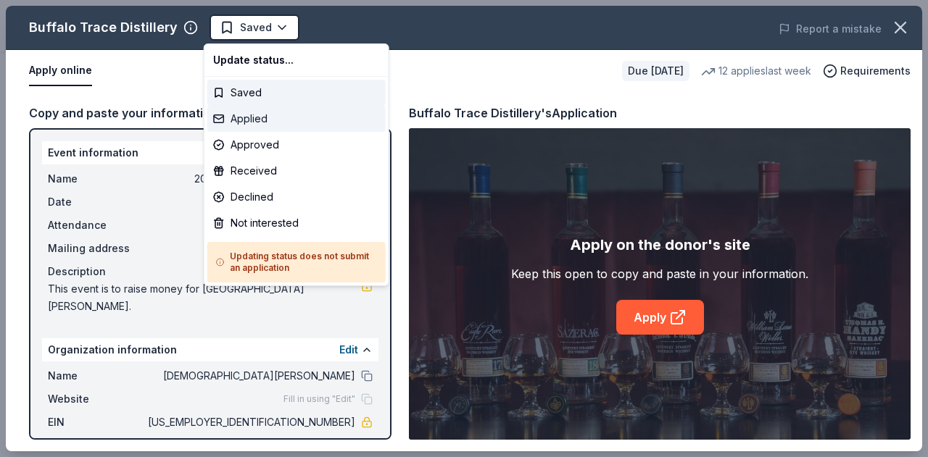
click at [261, 116] on div "Applied" at bounding box center [296, 119] width 178 height 26
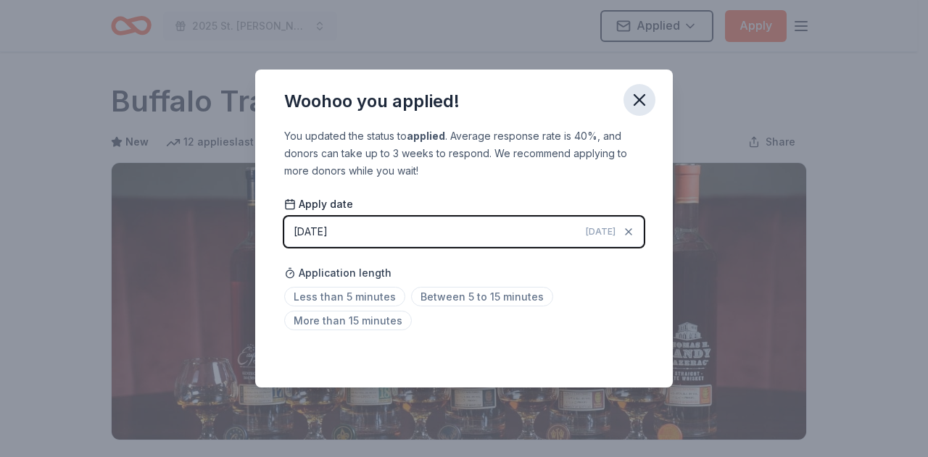
click at [645, 99] on icon "button" at bounding box center [639, 100] width 20 height 20
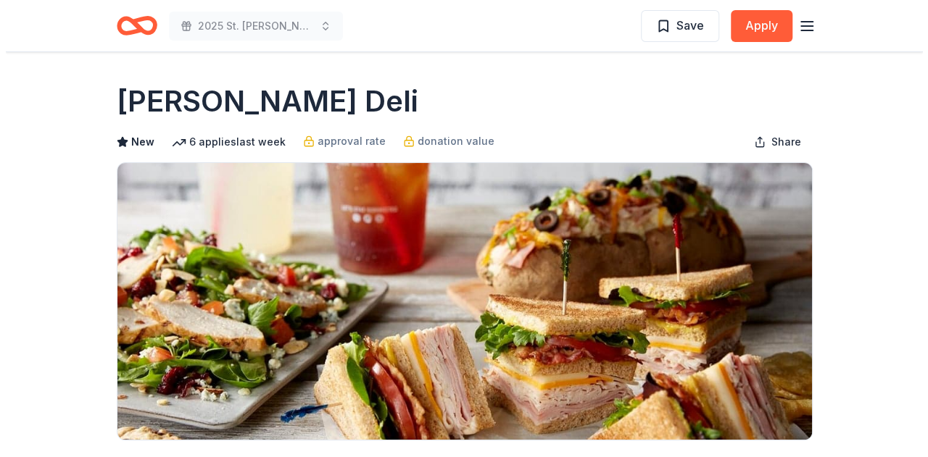
scroll to position [145, 0]
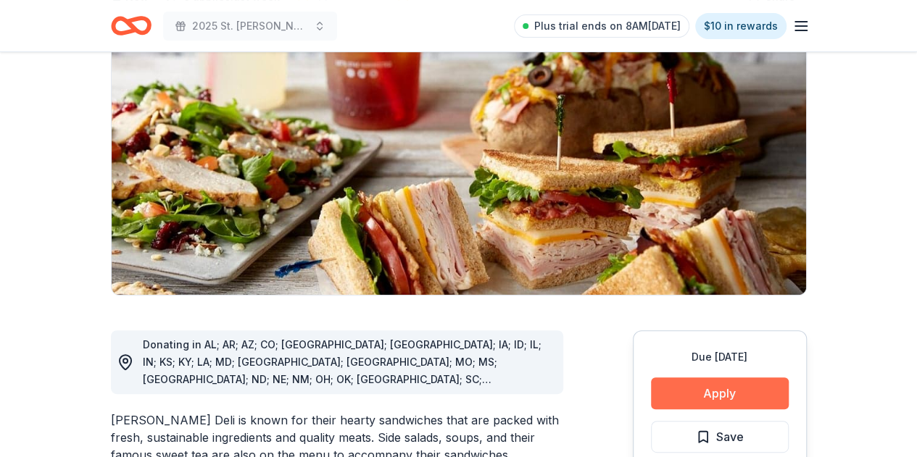
click at [716, 388] on button "Apply" at bounding box center [720, 394] width 138 height 32
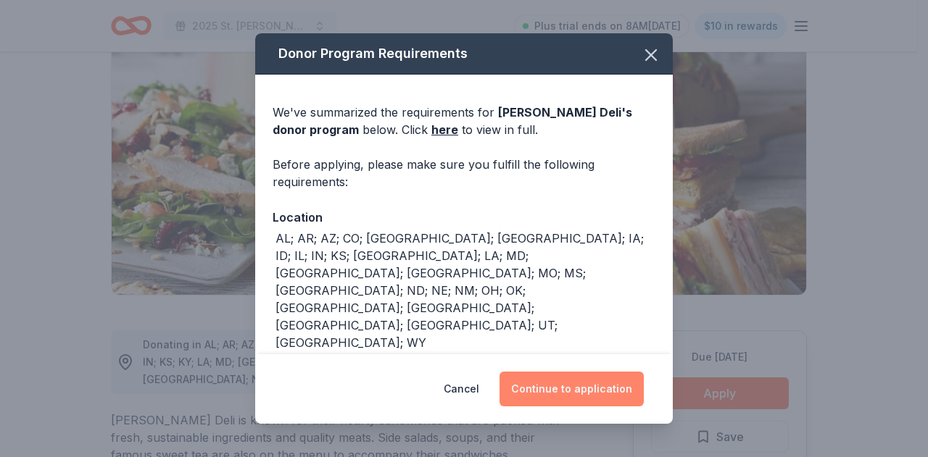
click at [584, 383] on button "Continue to application" at bounding box center [572, 389] width 144 height 35
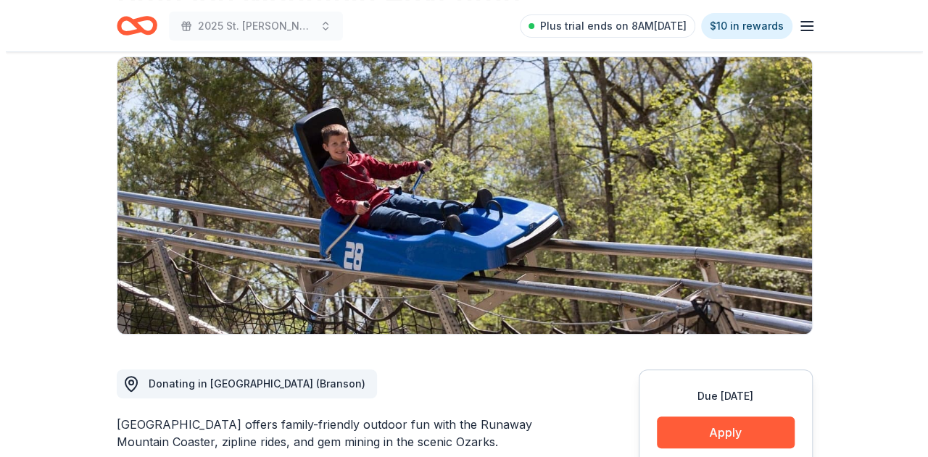
scroll to position [290, 0]
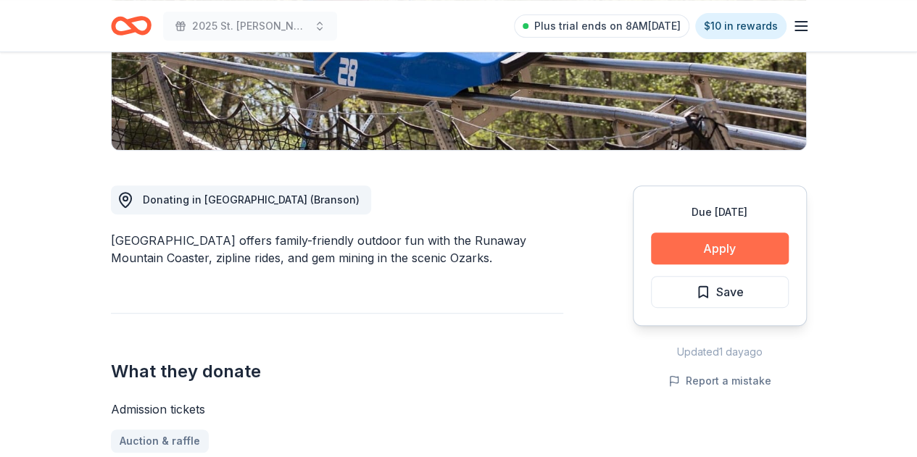
click at [700, 243] on button "Apply" at bounding box center [720, 249] width 138 height 32
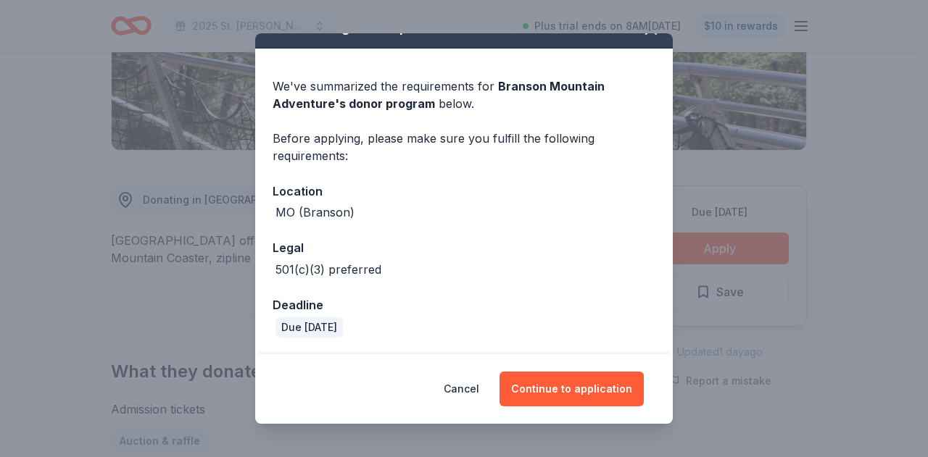
scroll to position [26, 0]
click at [555, 392] on button "Continue to application" at bounding box center [572, 389] width 144 height 35
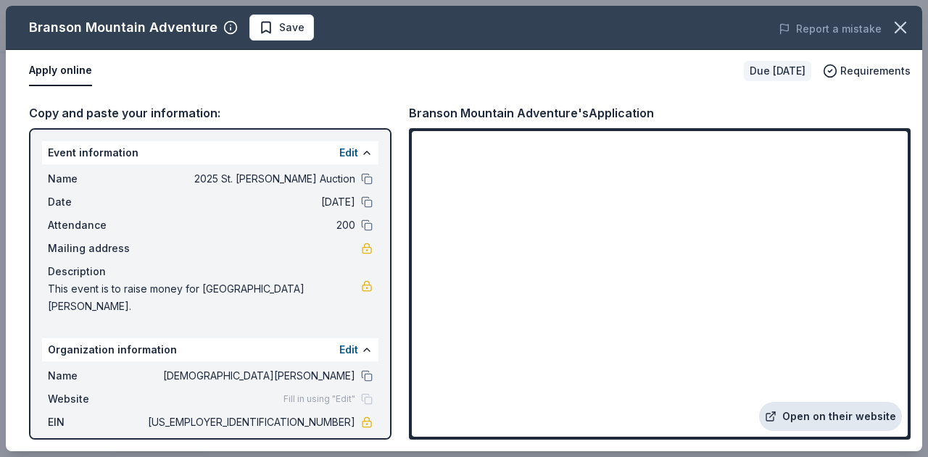
click at [808, 417] on link "Open on their website" at bounding box center [830, 416] width 143 height 29
click at [299, 36] on button "Save" at bounding box center [281, 27] width 65 height 26
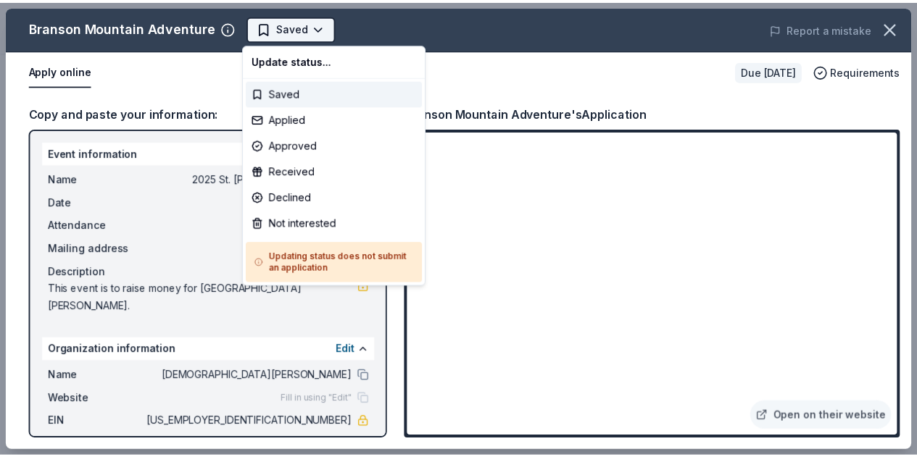
scroll to position [0, 0]
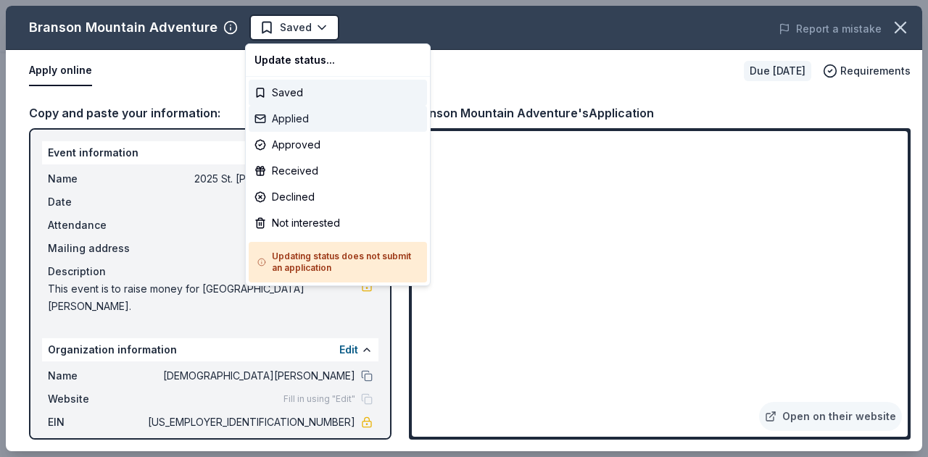
click at [297, 126] on div "Applied" at bounding box center [338, 119] width 178 height 26
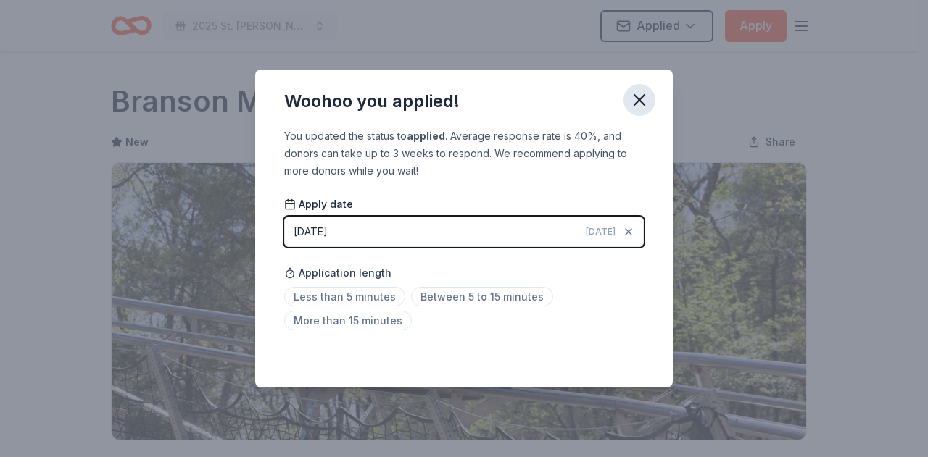
click at [640, 102] on icon "button" at bounding box center [639, 100] width 20 height 20
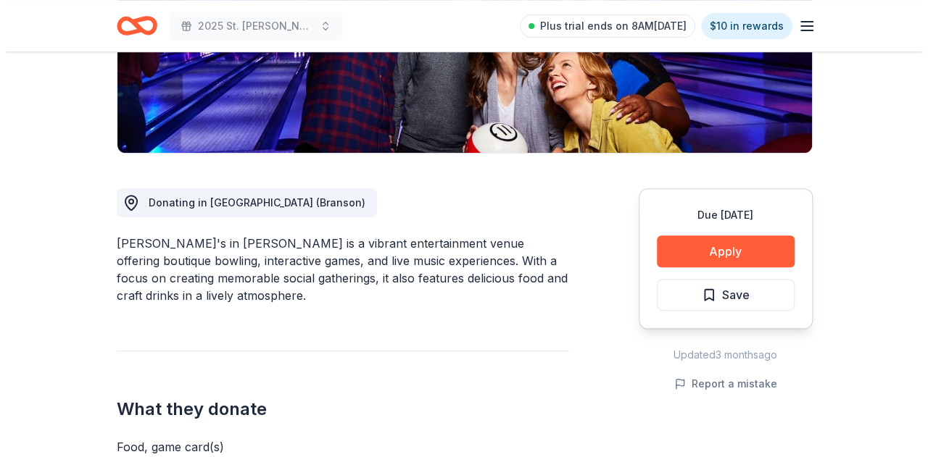
scroll to position [290, 0]
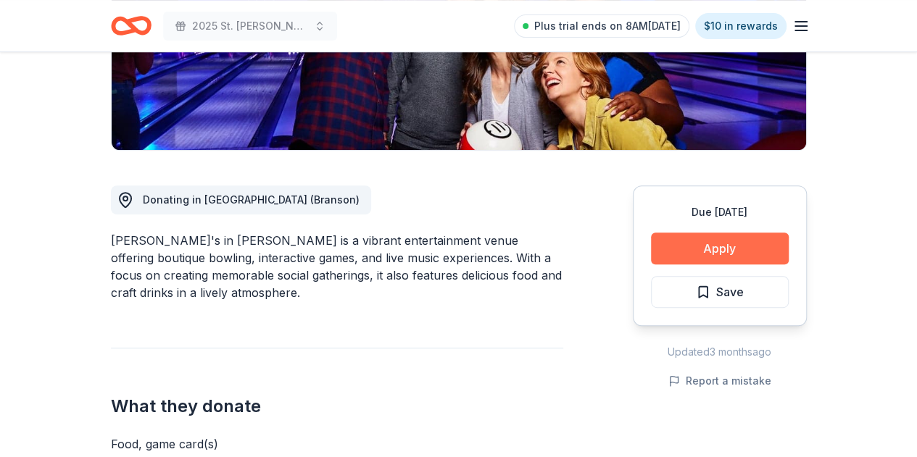
click at [725, 246] on button "Apply" at bounding box center [720, 249] width 138 height 32
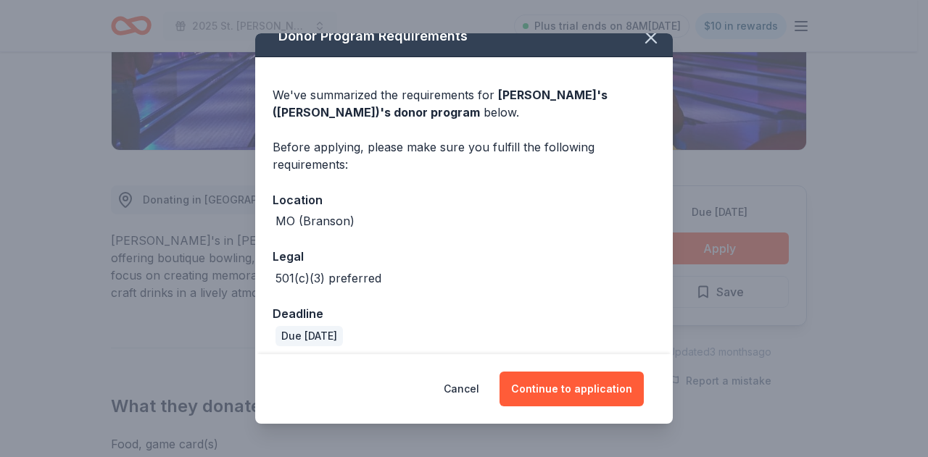
scroll to position [26, 0]
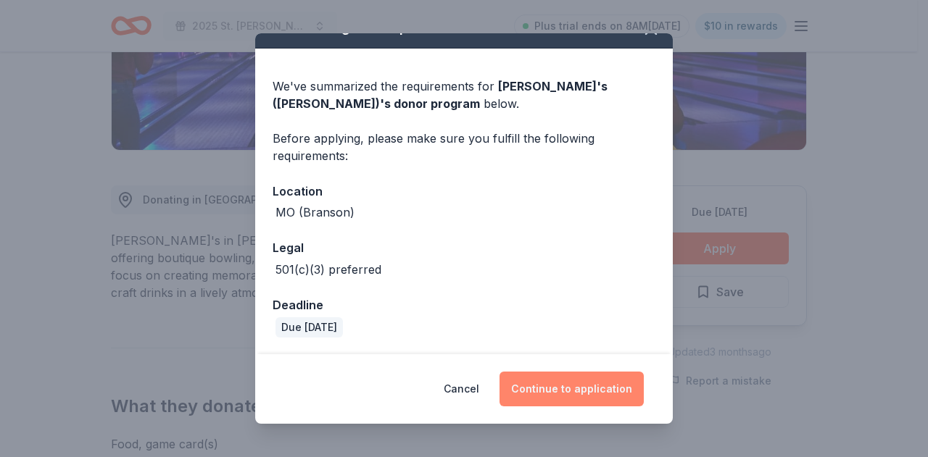
click at [567, 386] on button "Continue to application" at bounding box center [572, 389] width 144 height 35
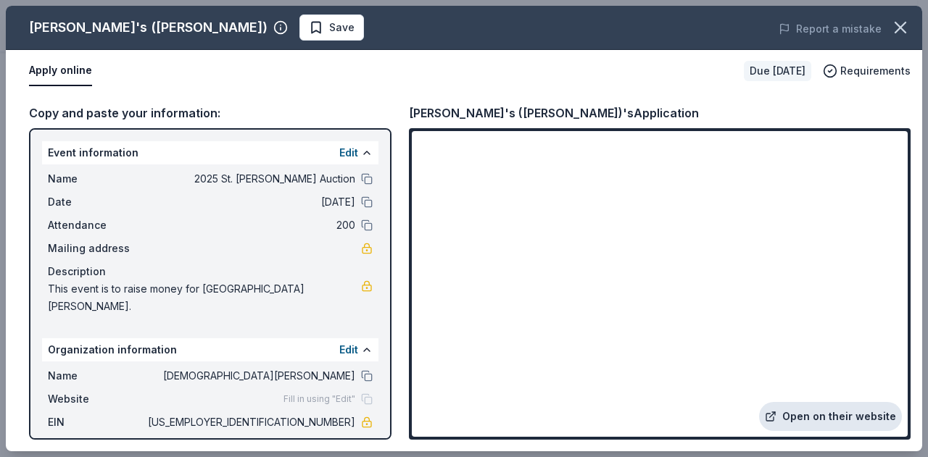
click at [832, 415] on link "Open on their website" at bounding box center [830, 416] width 143 height 29
click at [329, 20] on span "Save" at bounding box center [341, 27] width 25 height 17
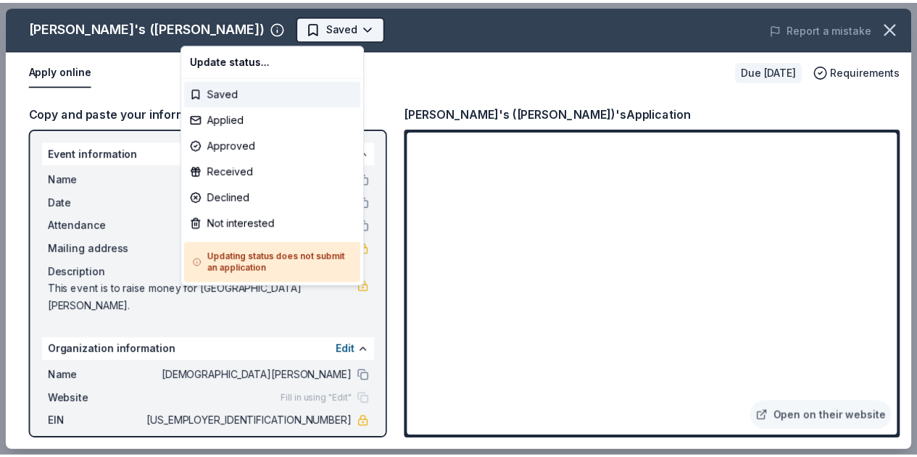
scroll to position [0, 0]
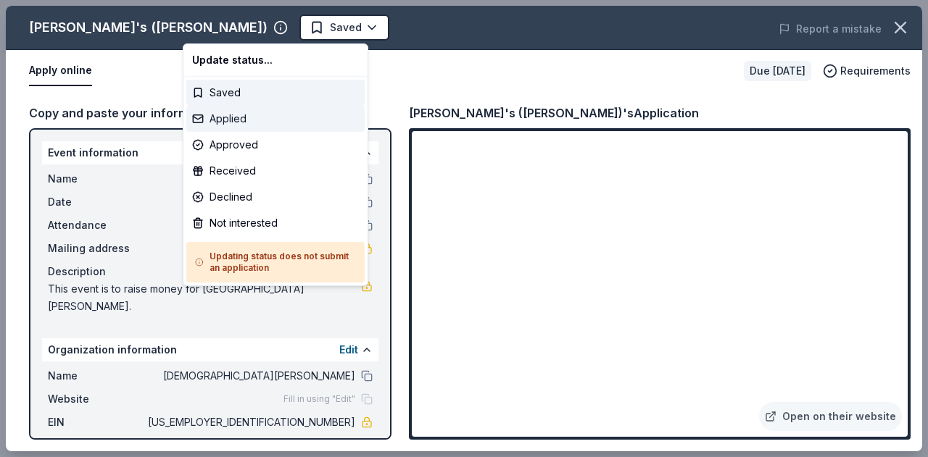
click at [229, 116] on div "Applied" at bounding box center [275, 119] width 178 height 26
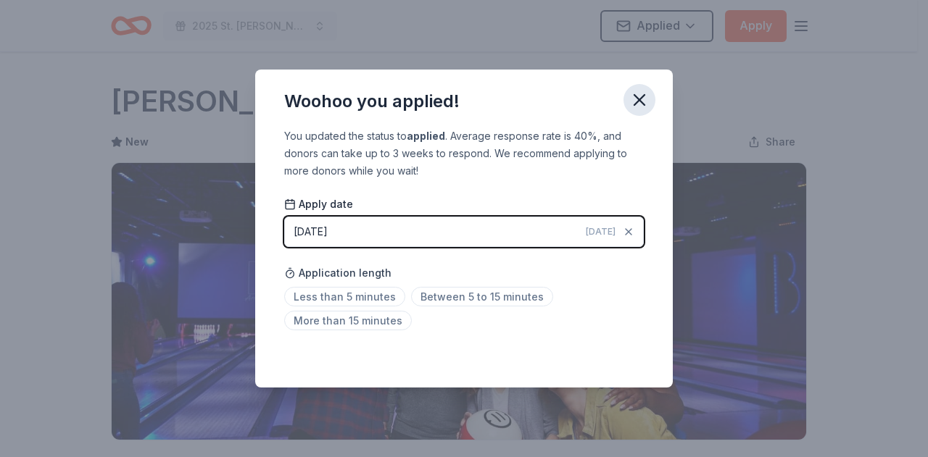
click at [636, 99] on icon "button" at bounding box center [639, 100] width 20 height 20
